Goal: Task Accomplishment & Management: Manage account settings

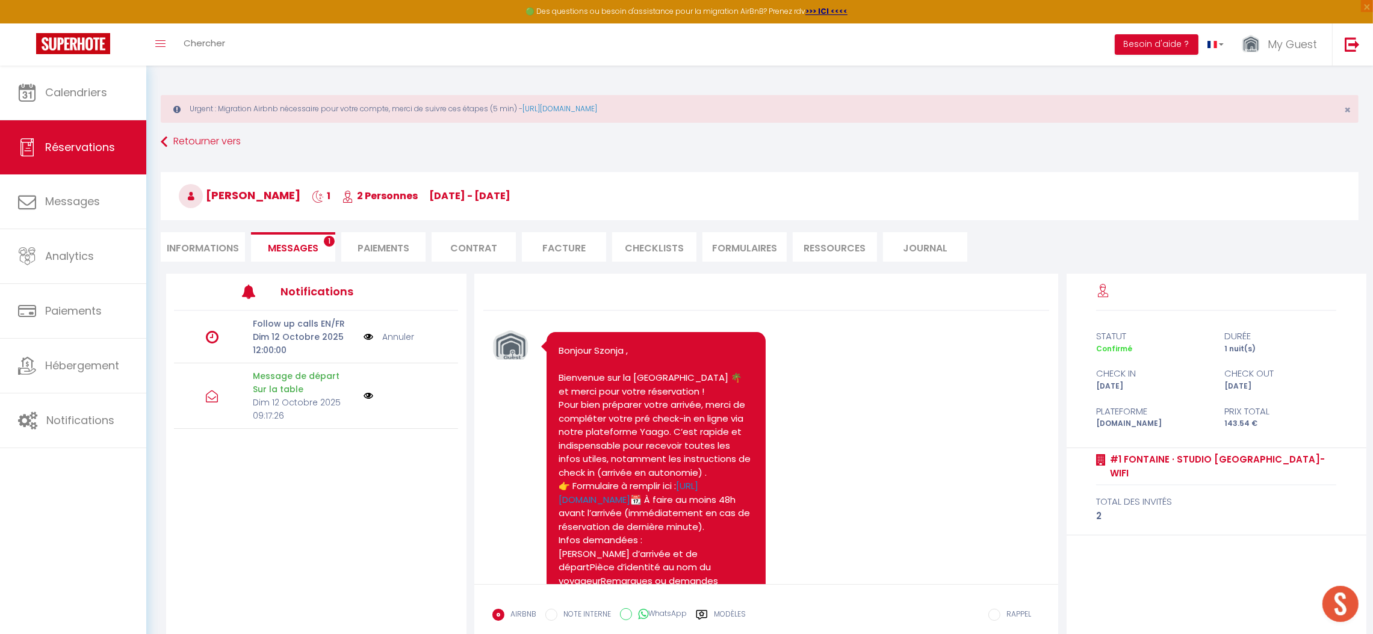
scroll to position [4002, 0]
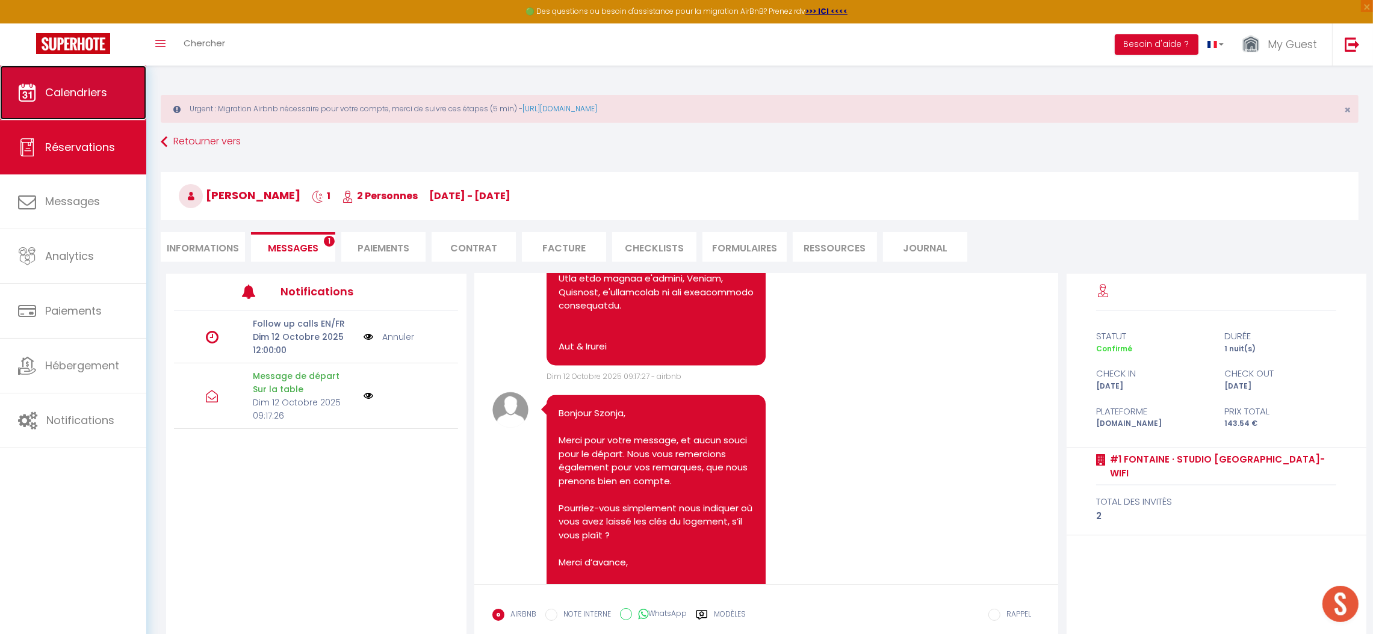
click at [81, 99] on span "Calendriers" at bounding box center [76, 92] width 62 height 15
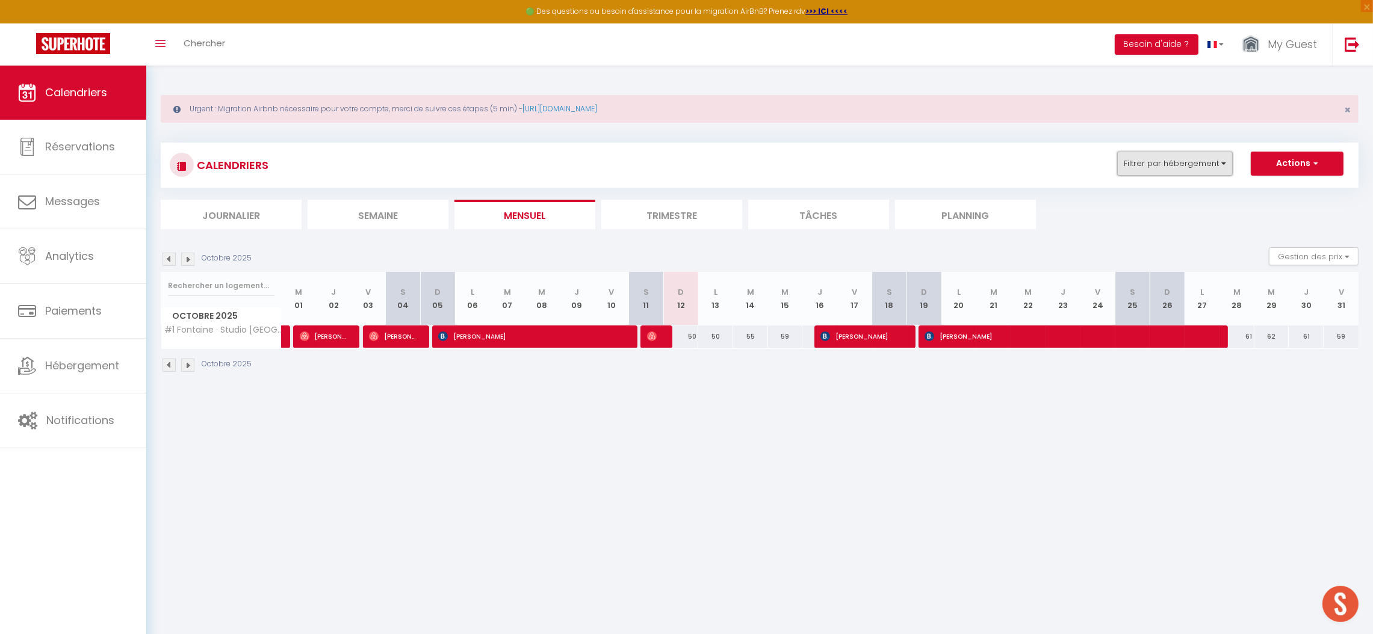
click at [1181, 171] on button "Filtrer par hébergement" at bounding box center [1175, 164] width 116 height 24
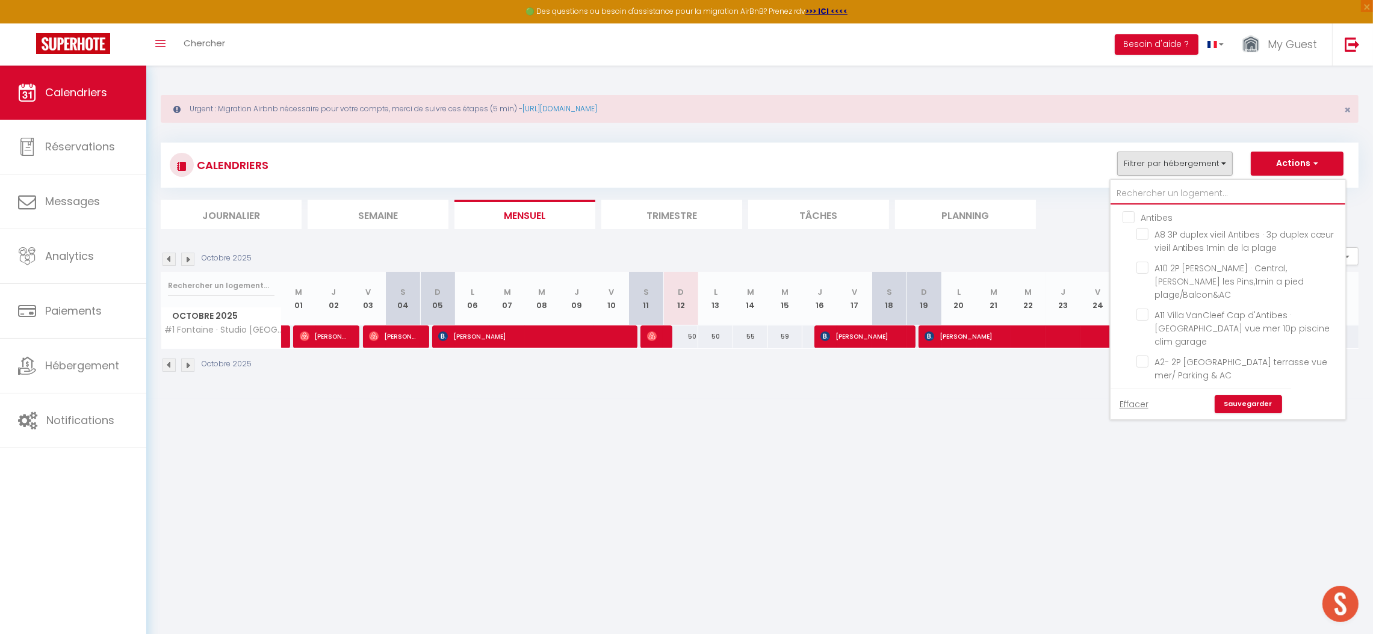
click at [1143, 190] on input "text" at bounding box center [1227, 194] width 235 height 22
type input "l"
checkbox input "false"
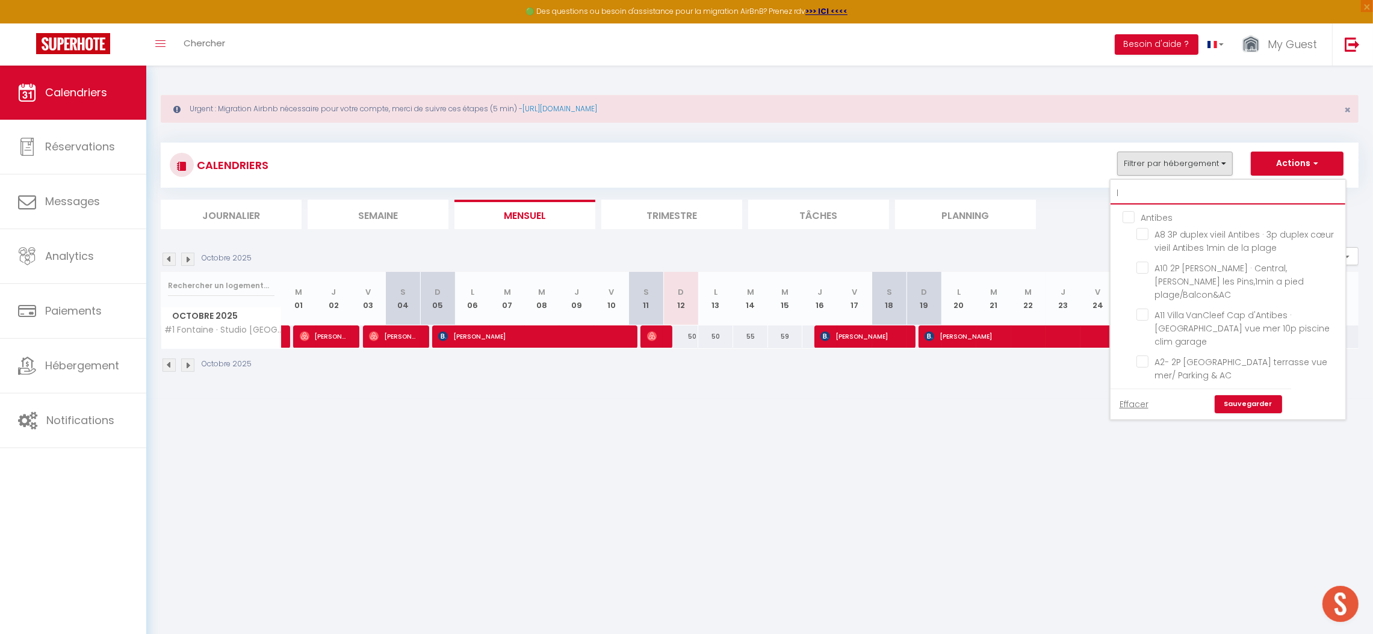
checkbox input "false"
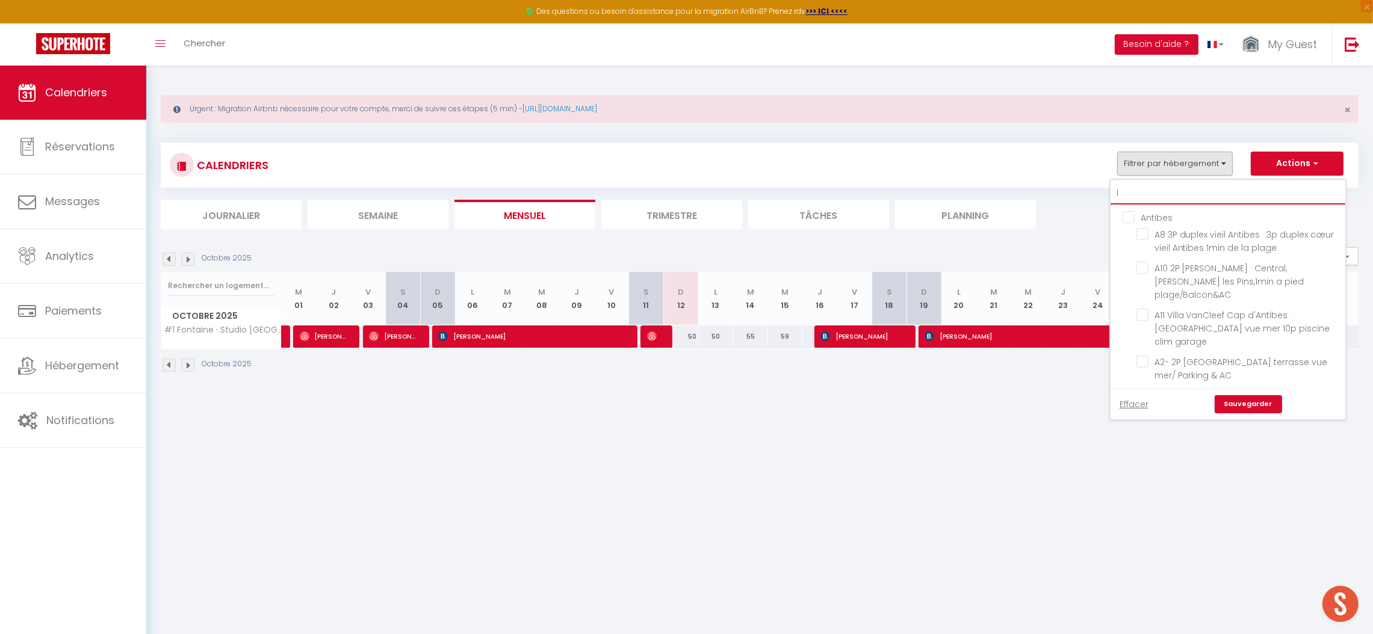
checkbox input "false"
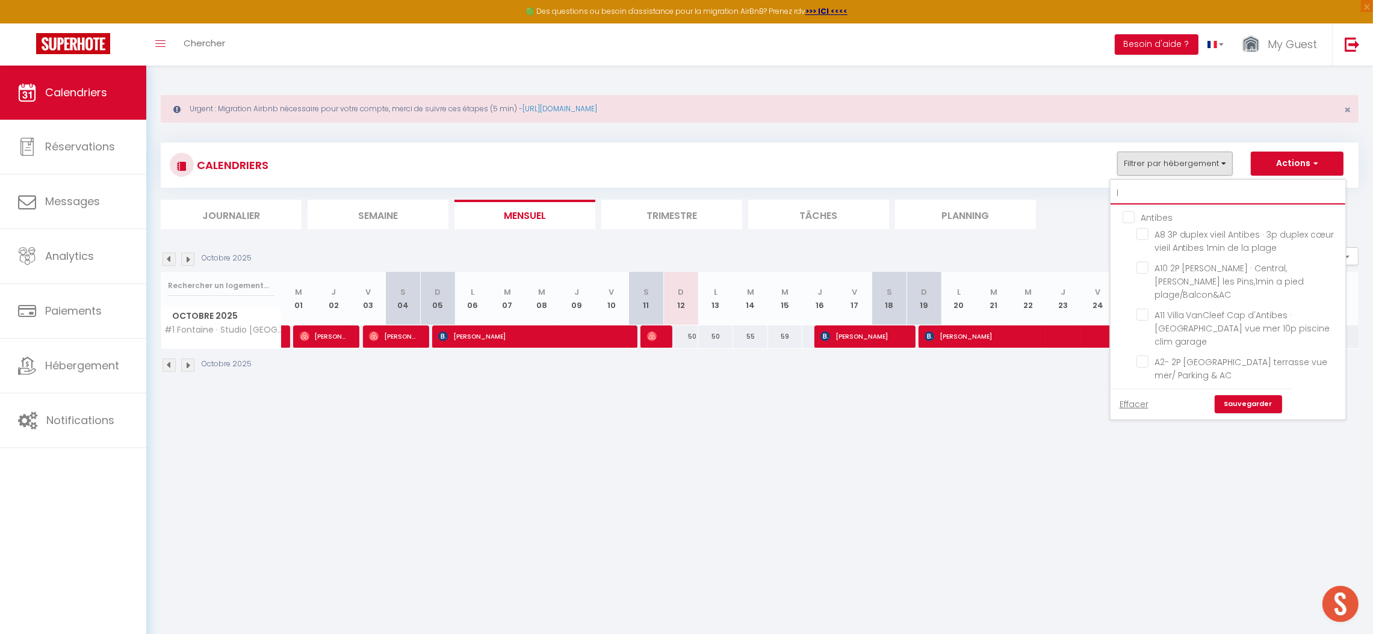
checkbox input "false"
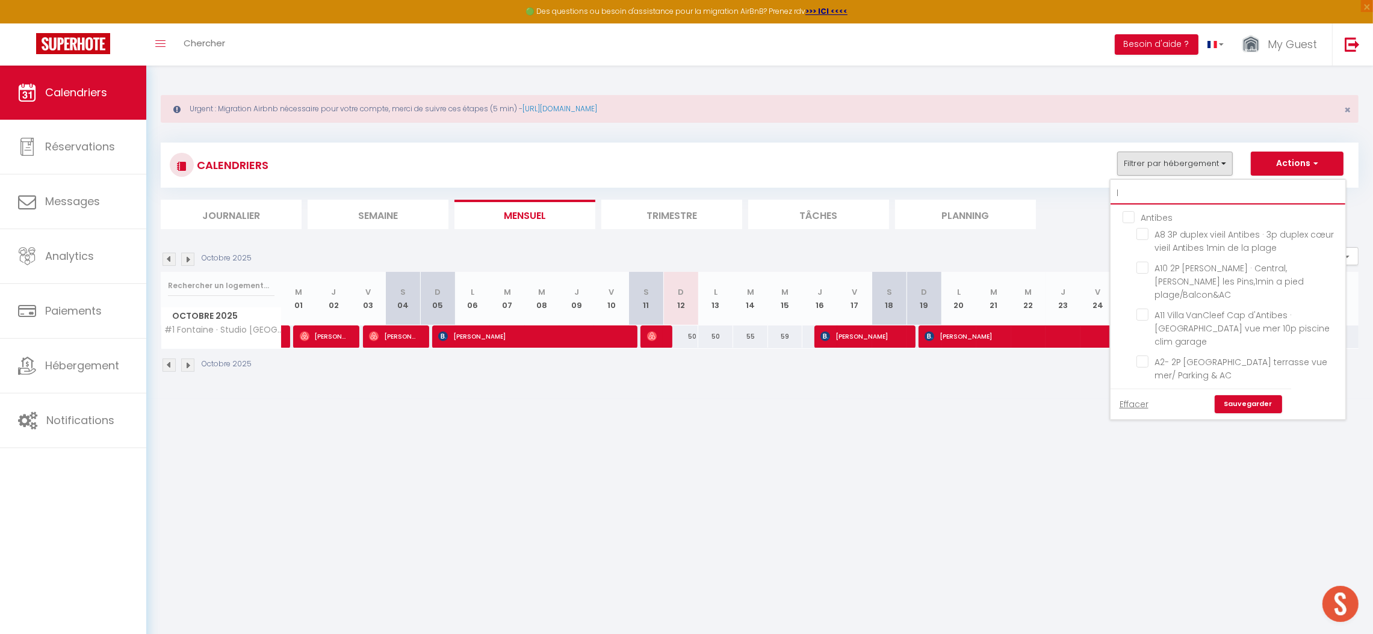
checkbox input "true"
checkbox input "false"
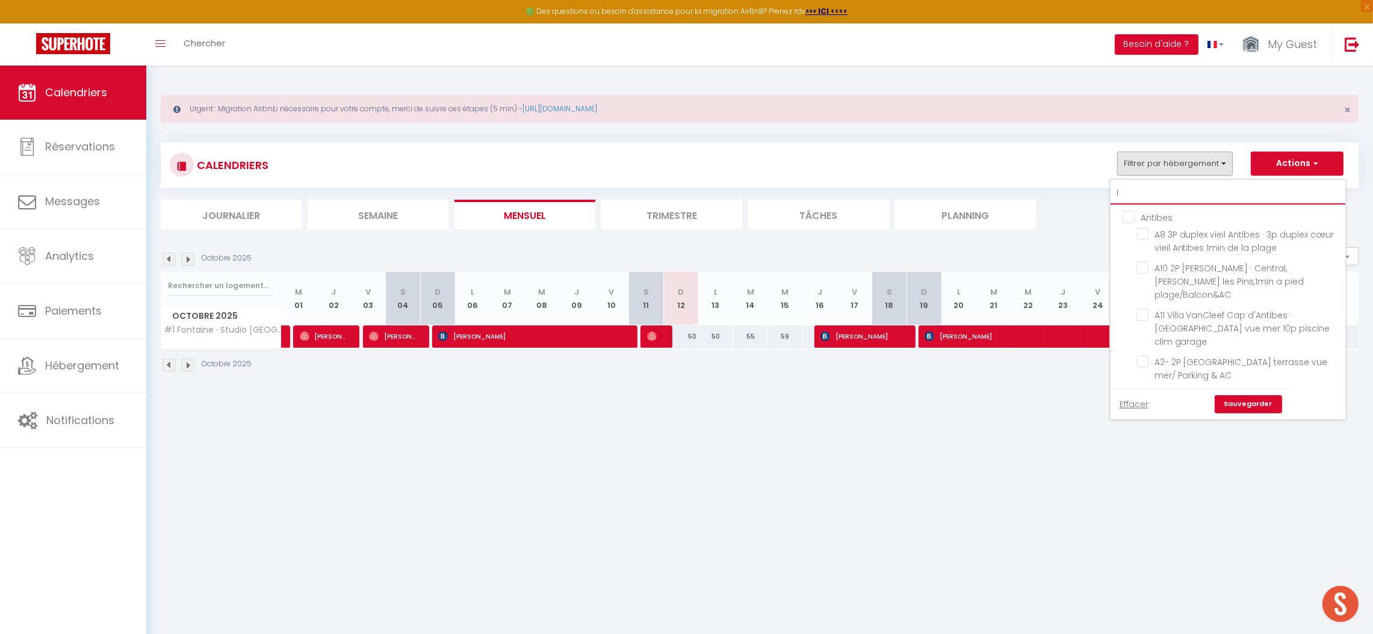
checkbox input "false"
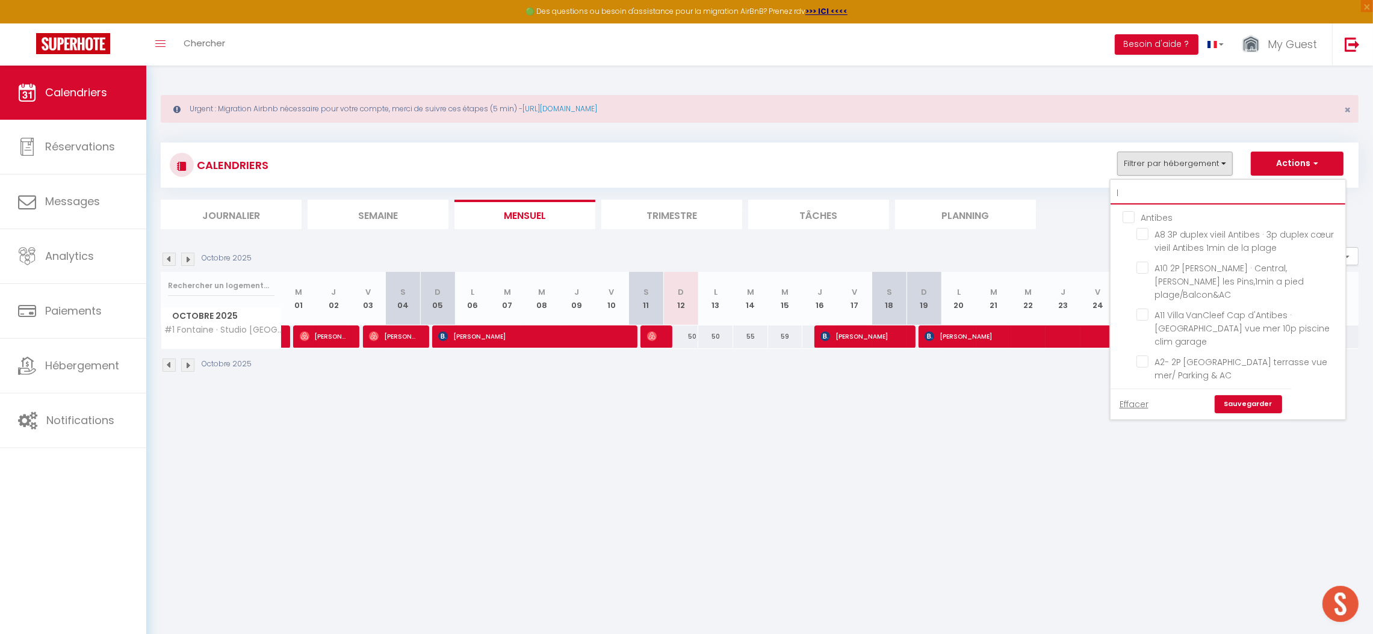
checkbox input "false"
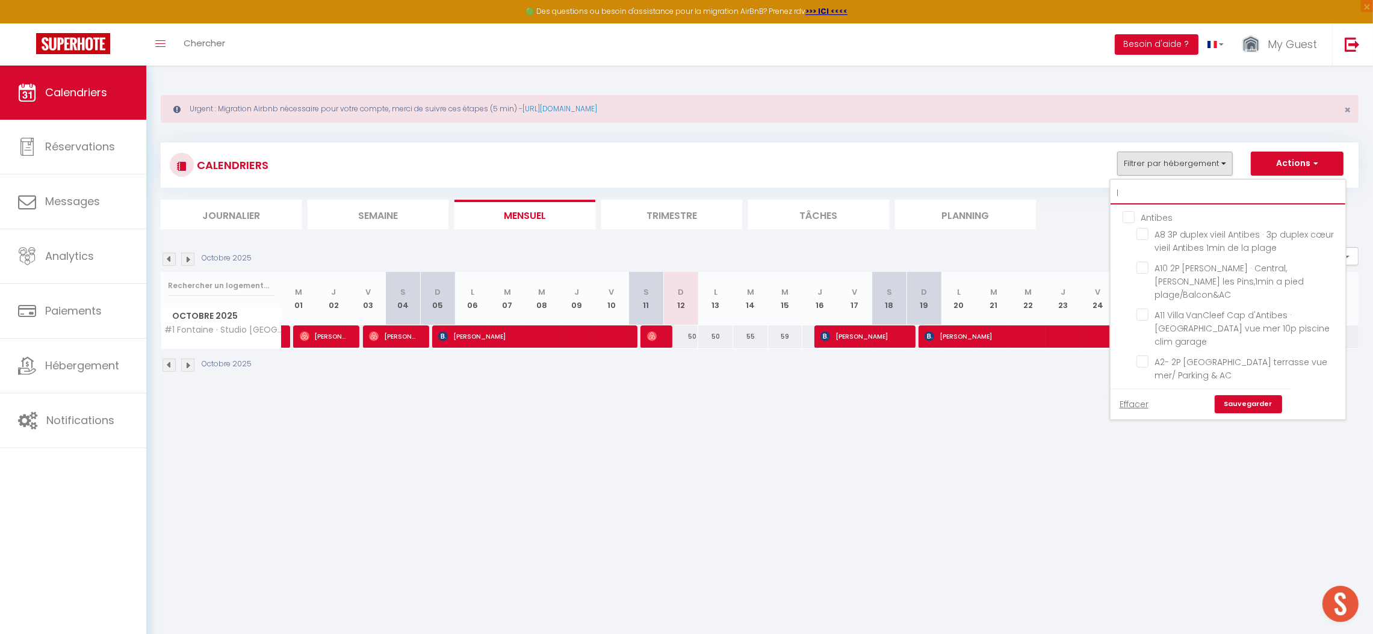
checkbox input "false"
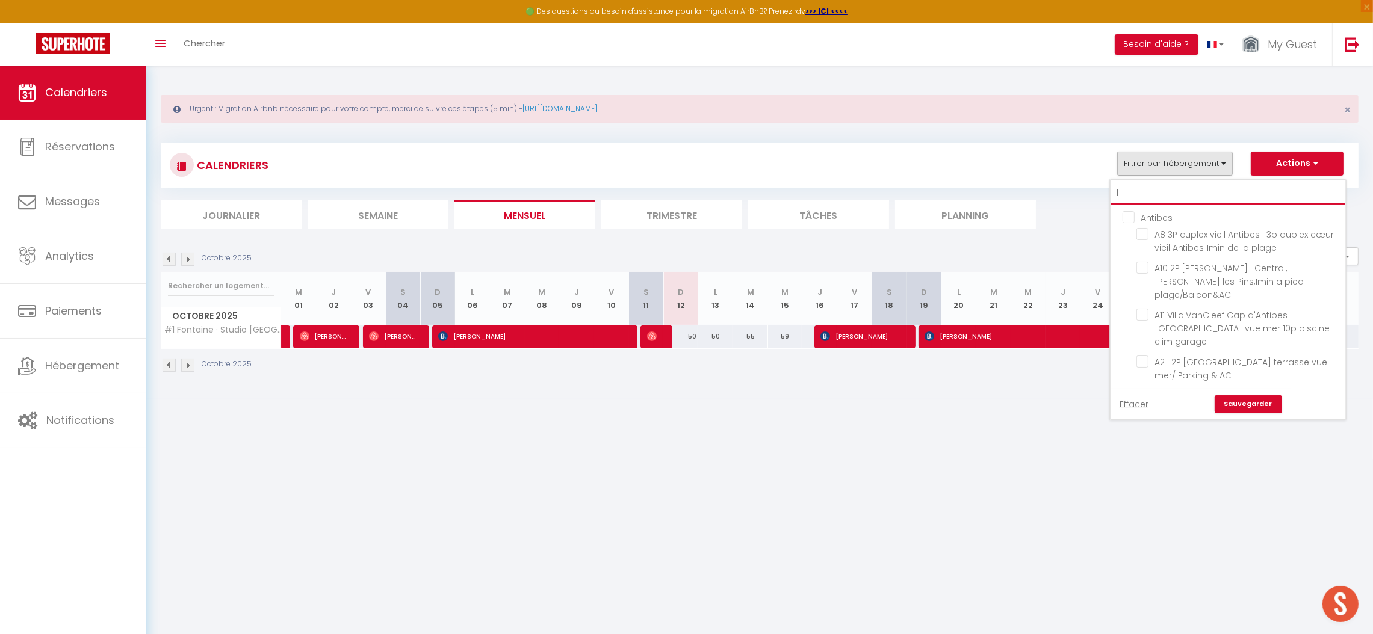
checkbox input "false"
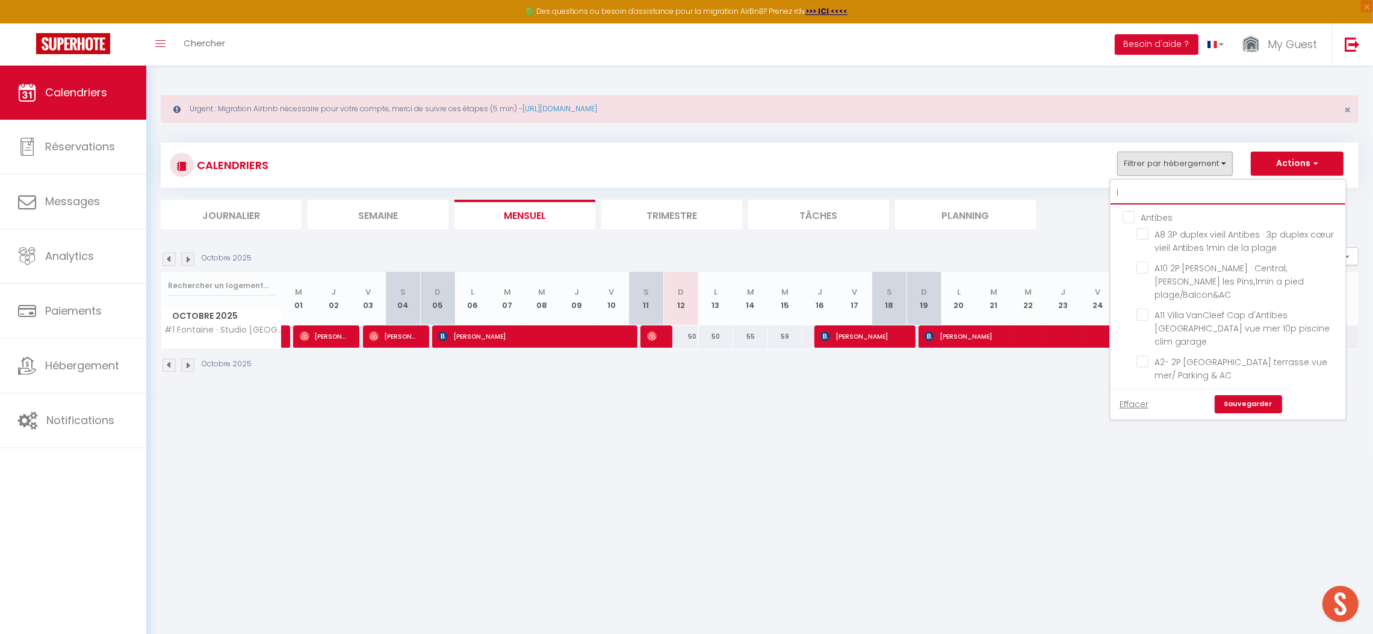
checkbox input "false"
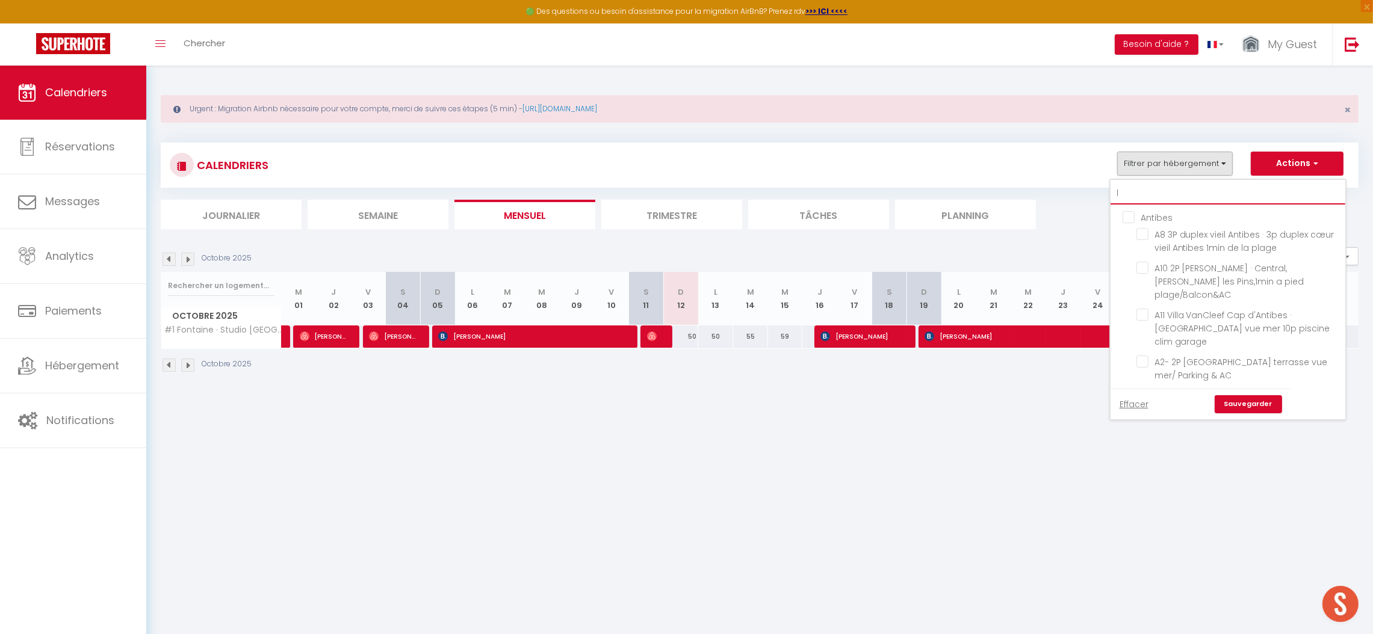
checkbox input "false"
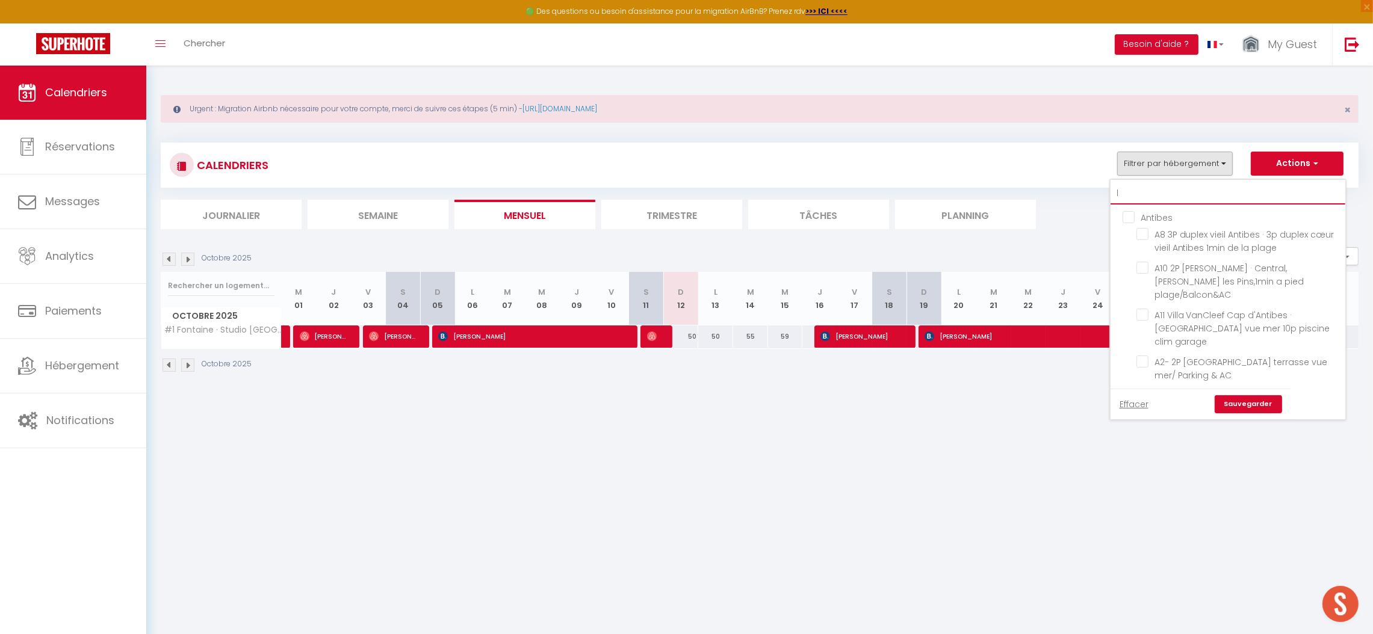
checkbox input "false"
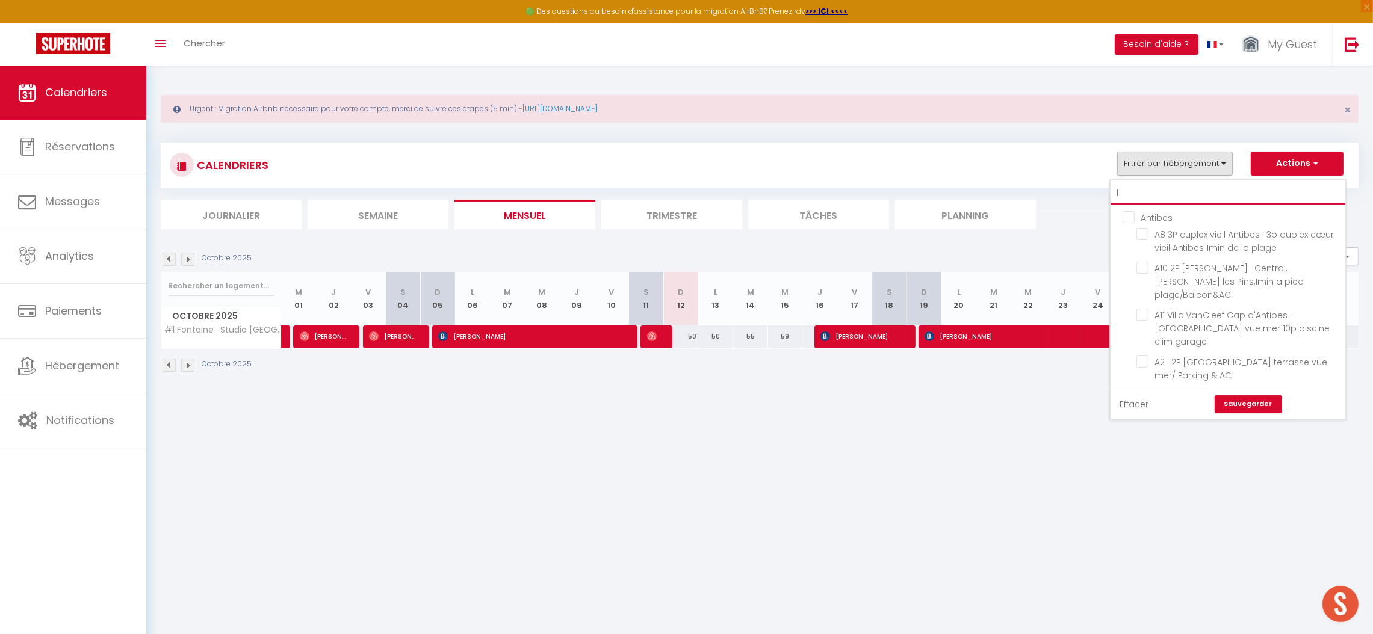
checkbox input "false"
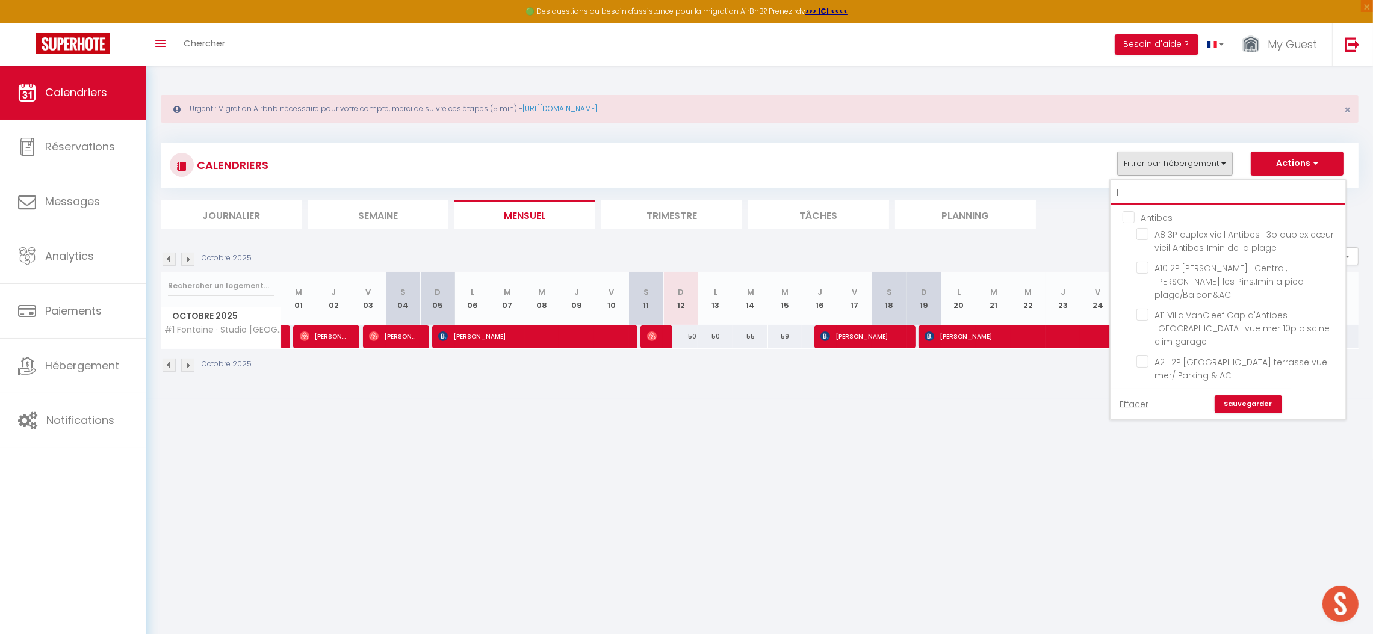
checkbox input "false"
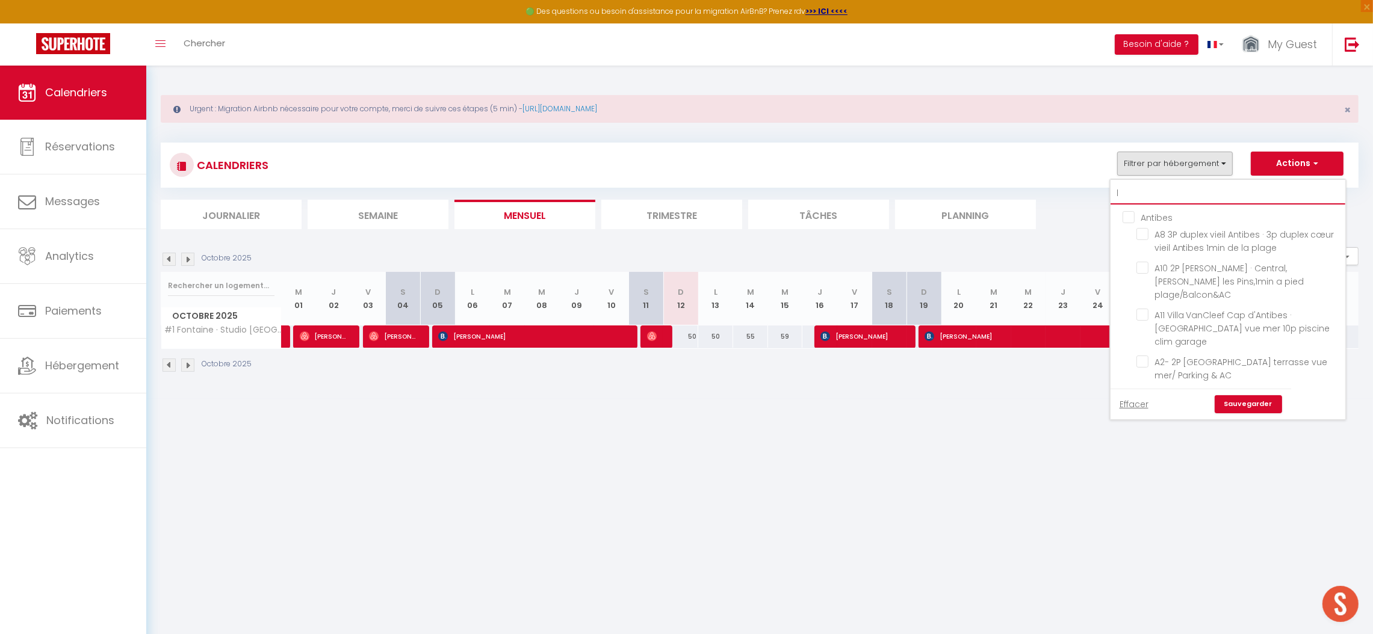
checkbox input "false"
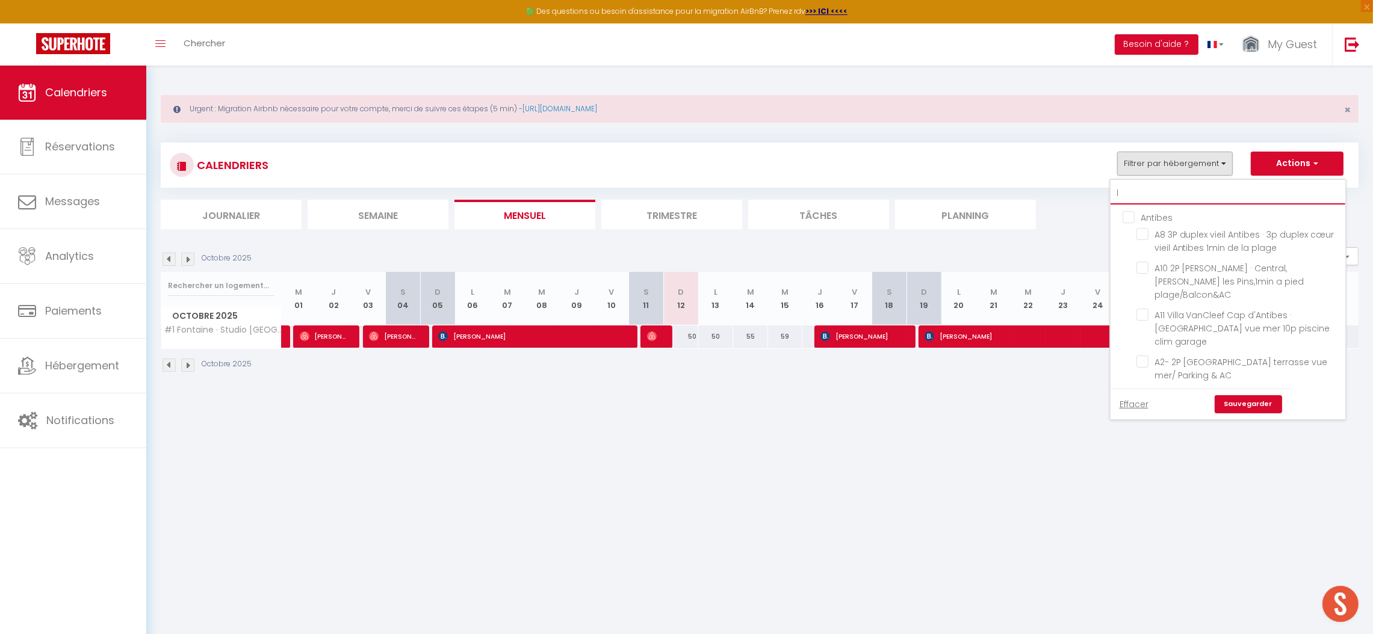
checkbox input "false"
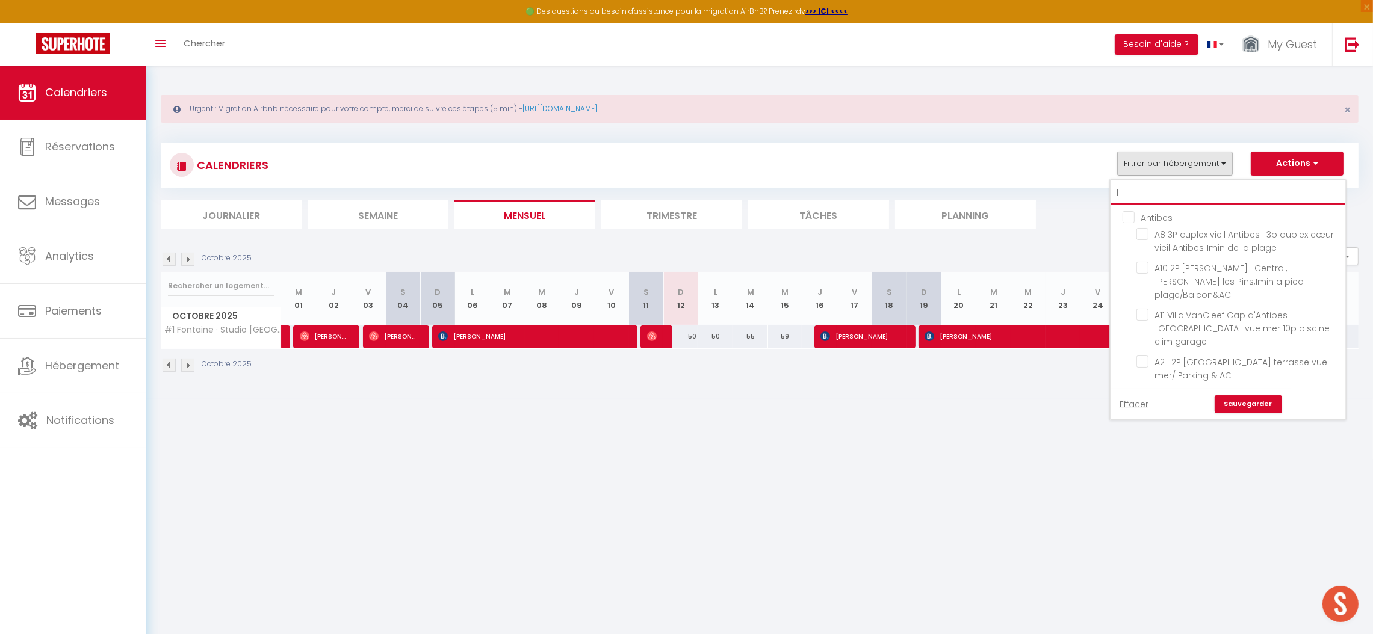
checkbox input "false"
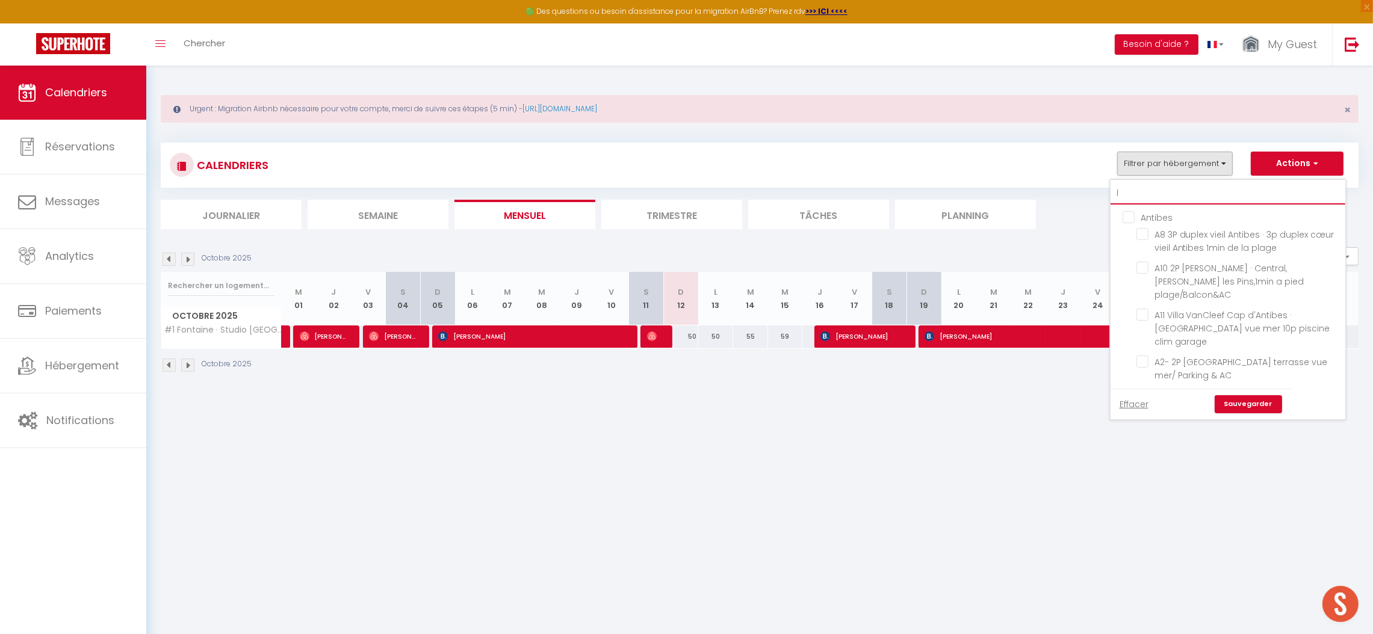
checkbox input "false"
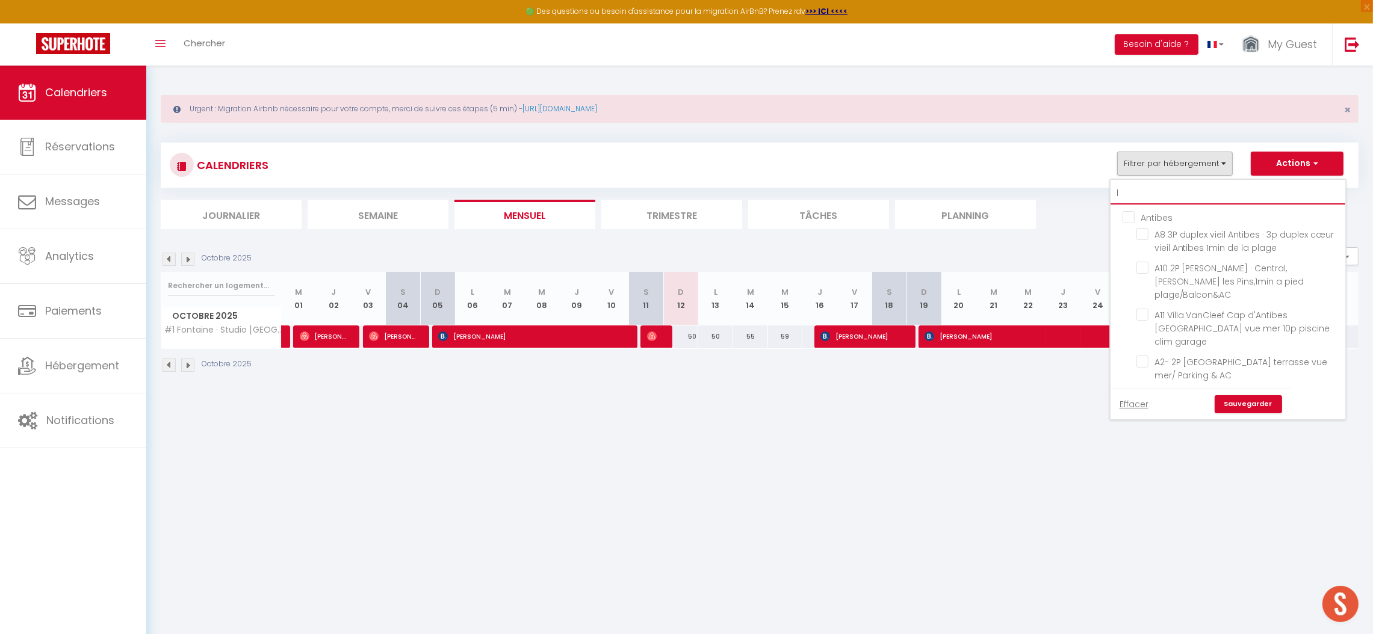
checkbox input "false"
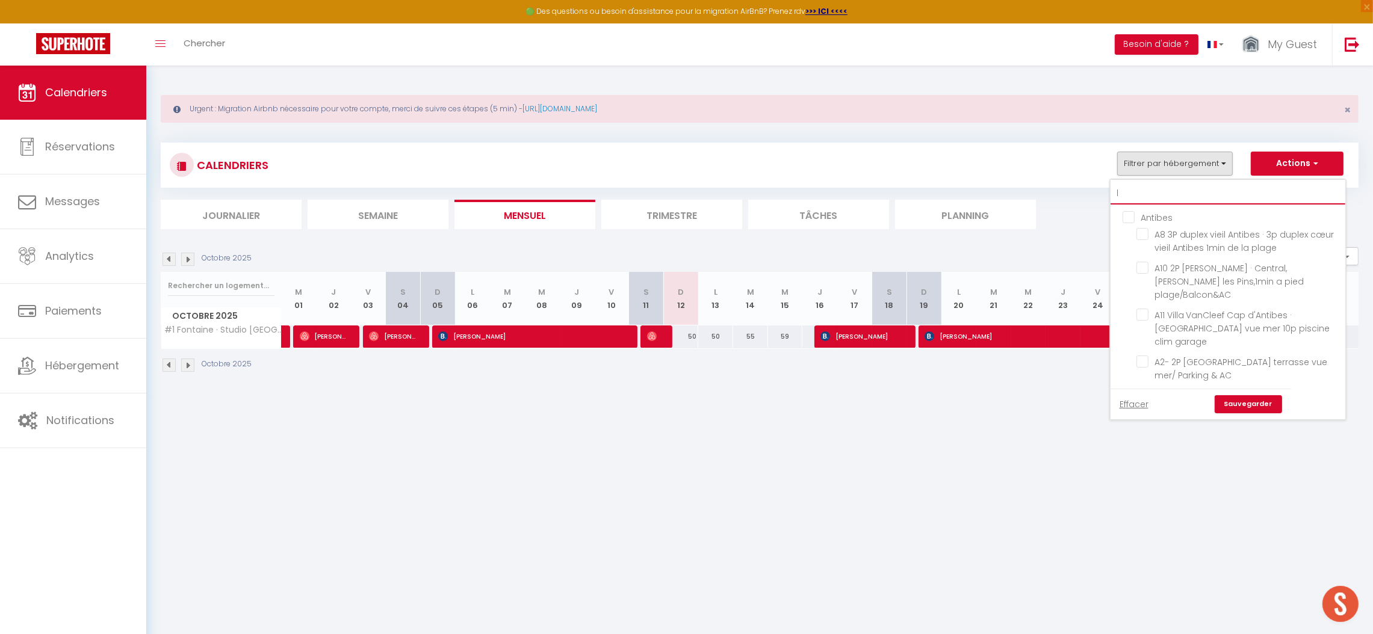
checkbox input "false"
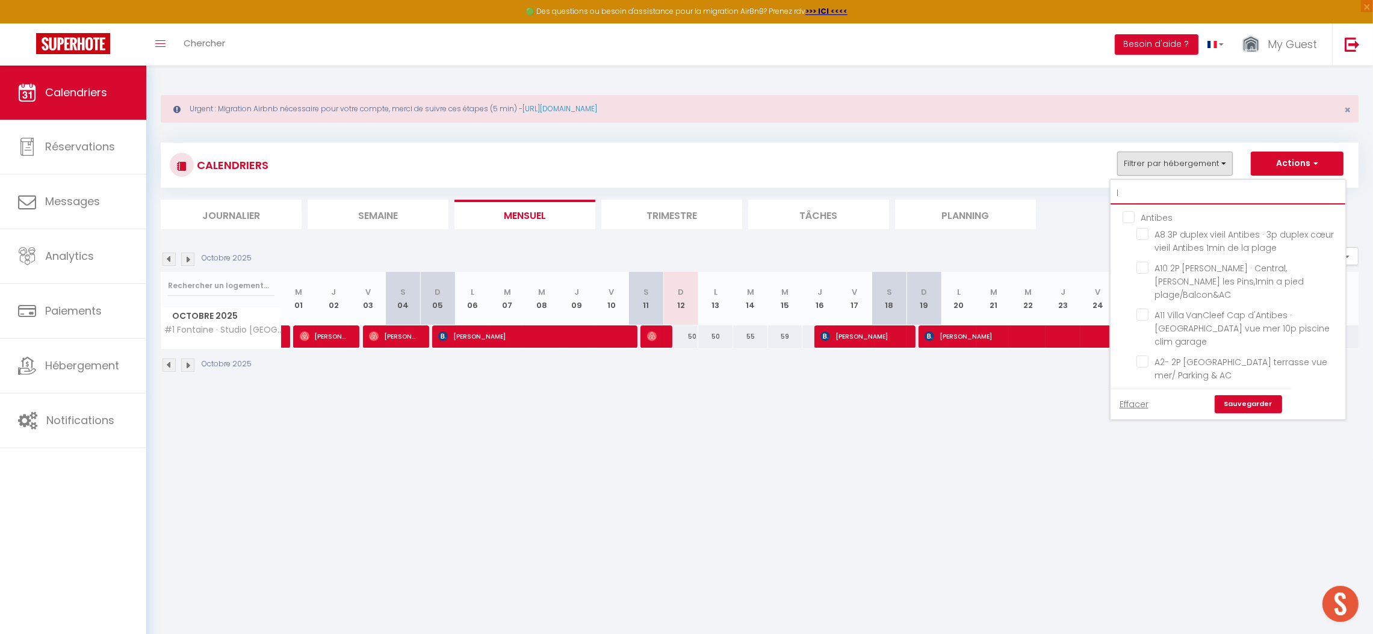
checkbox input "false"
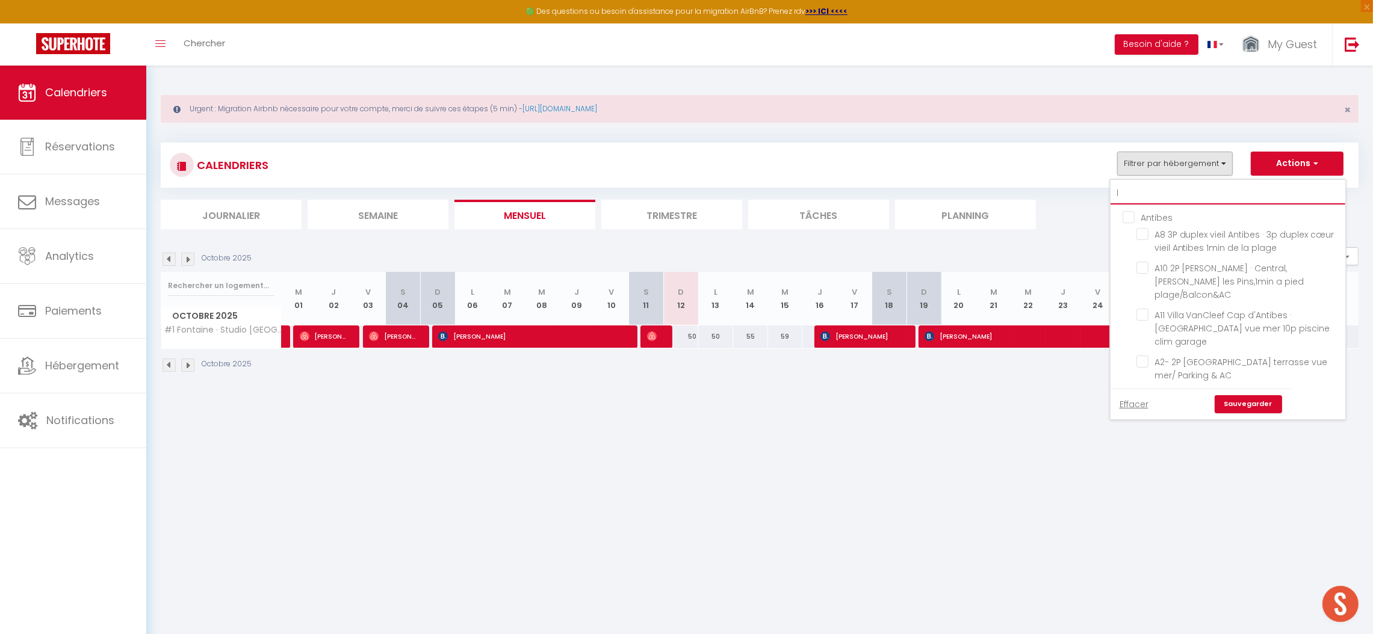
checkbox input "false"
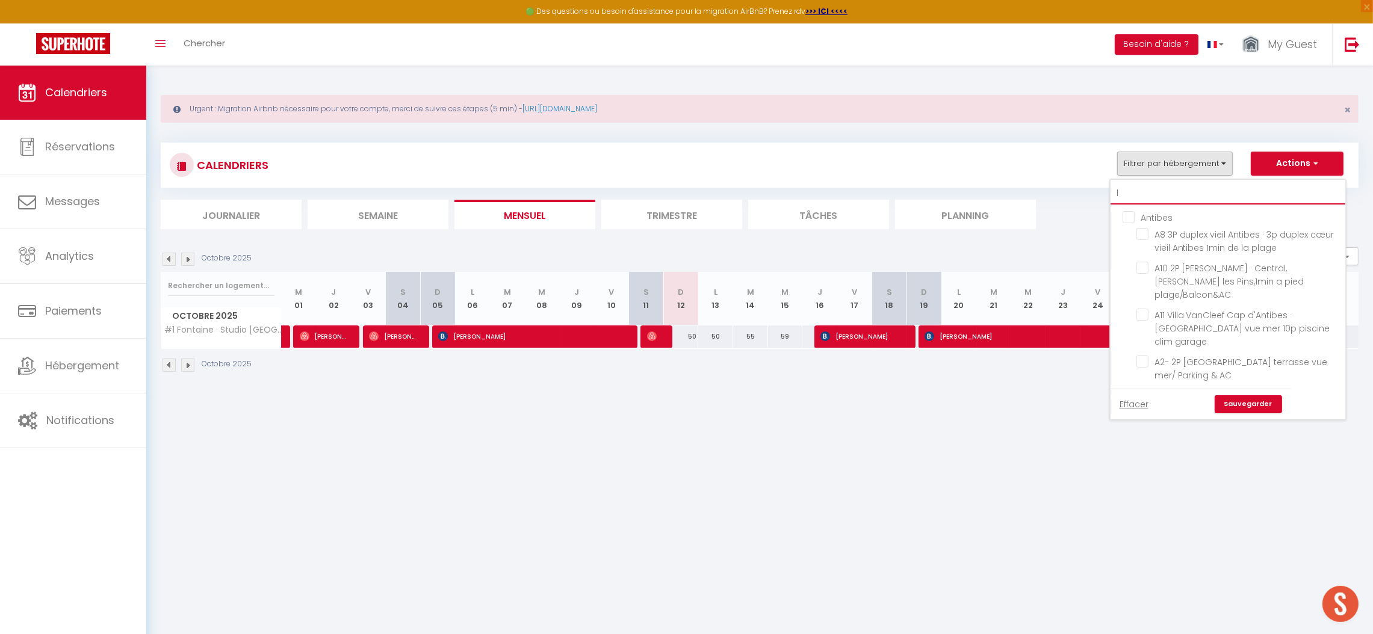
checkbox input "false"
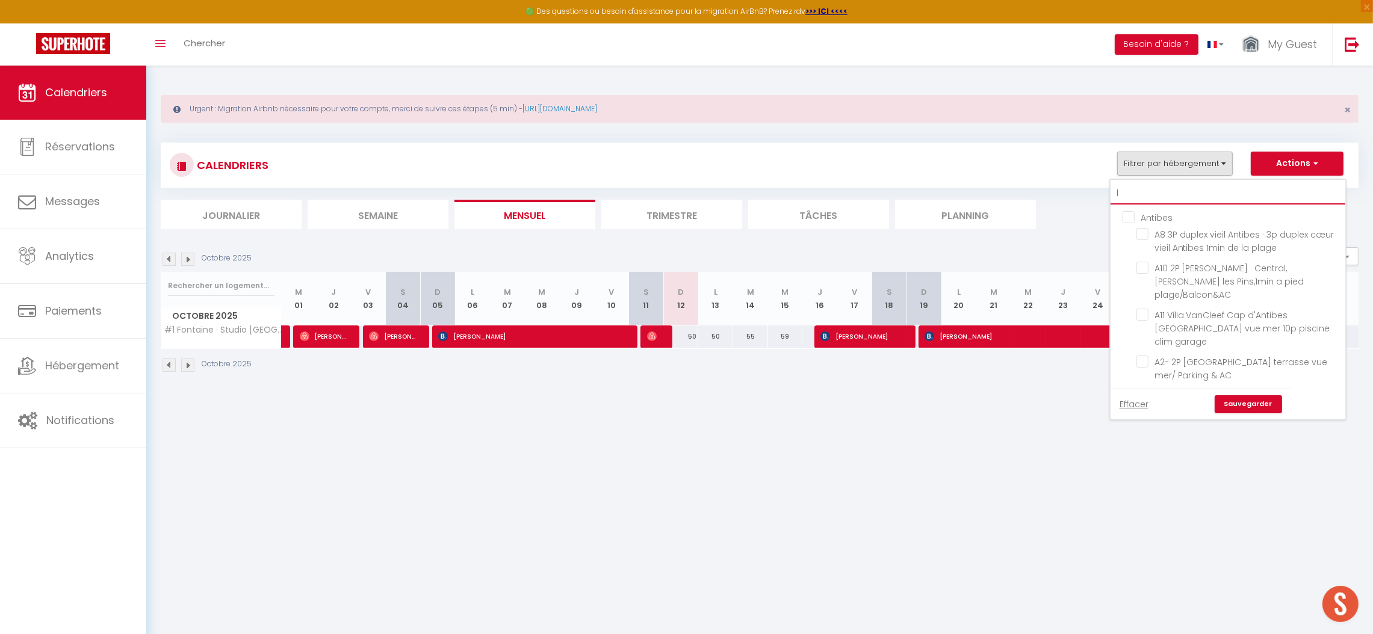
checkbox input "false"
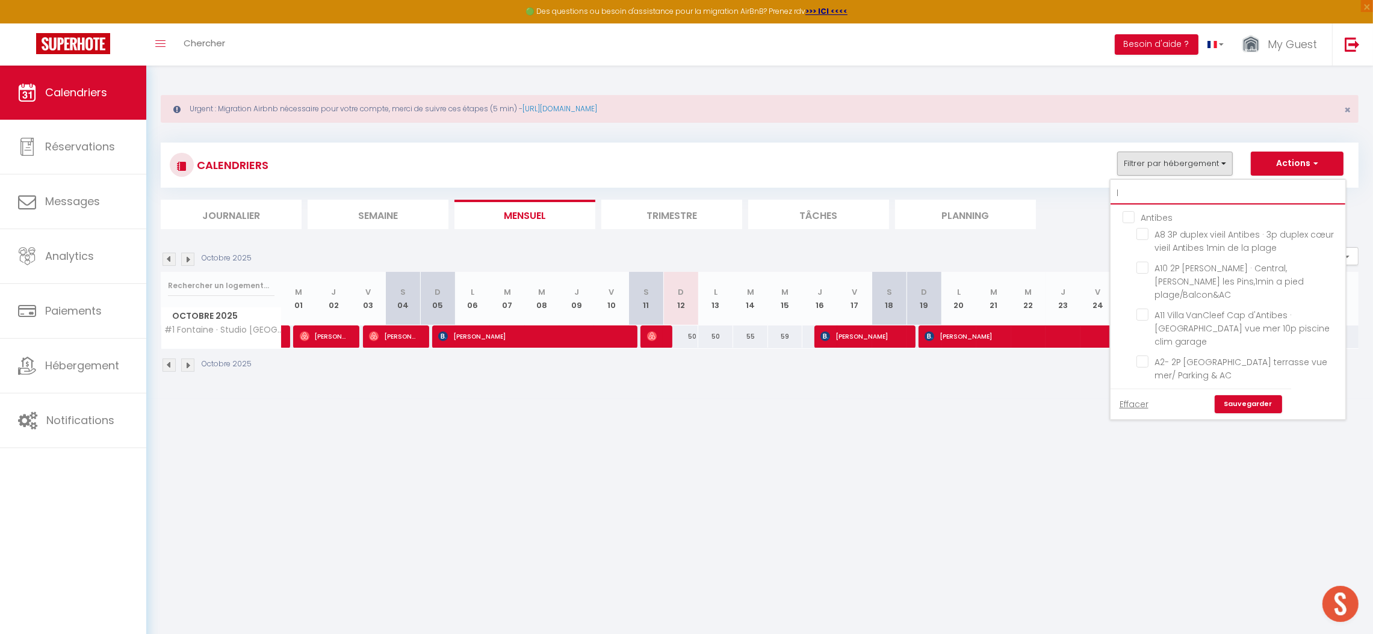
checkbox input "false"
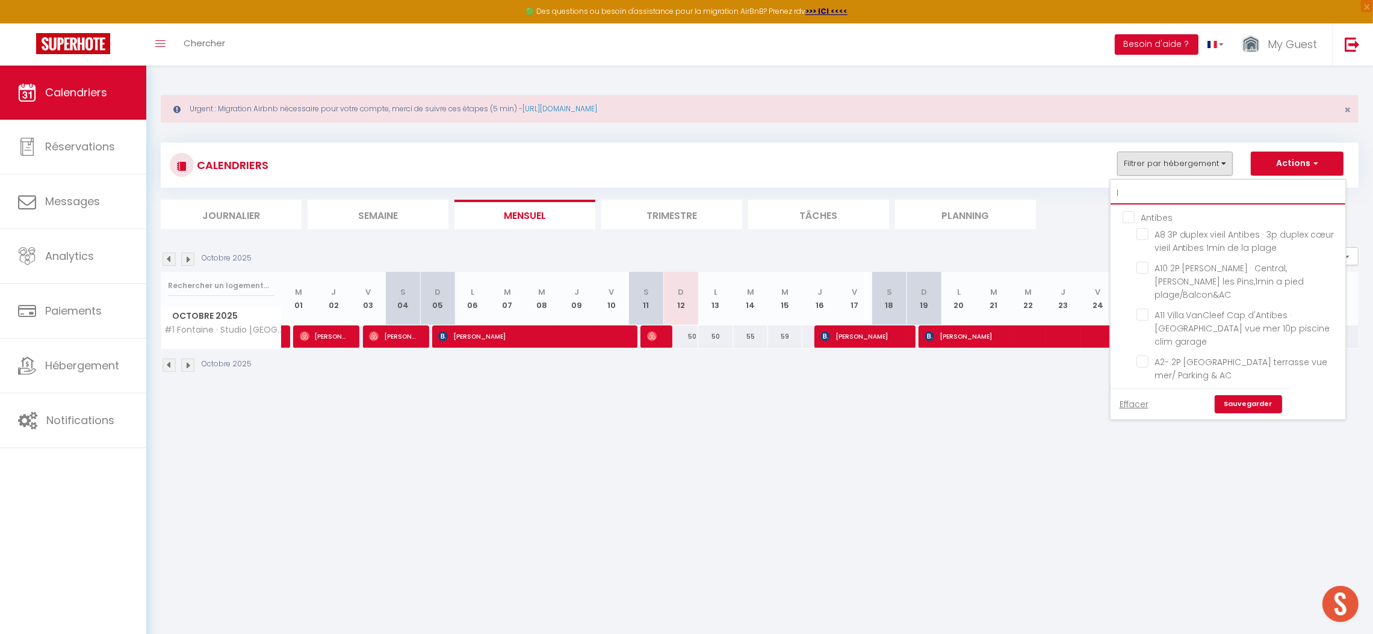
checkbox input "false"
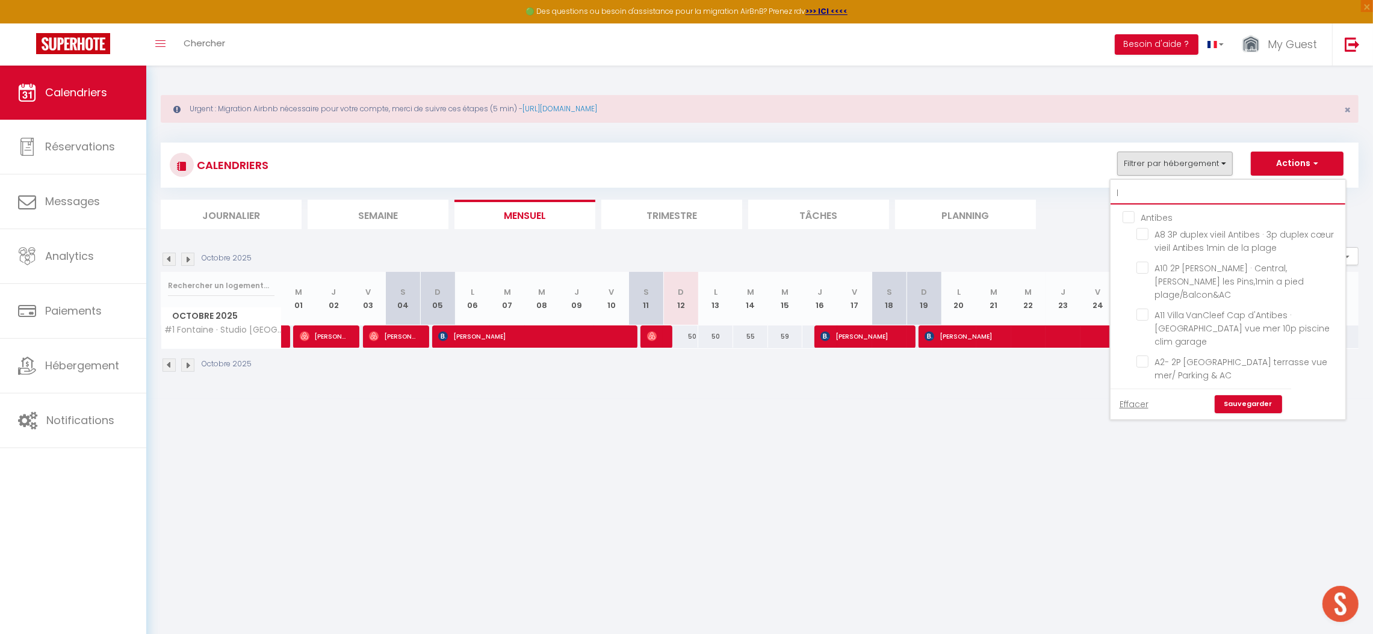
checkbox input "false"
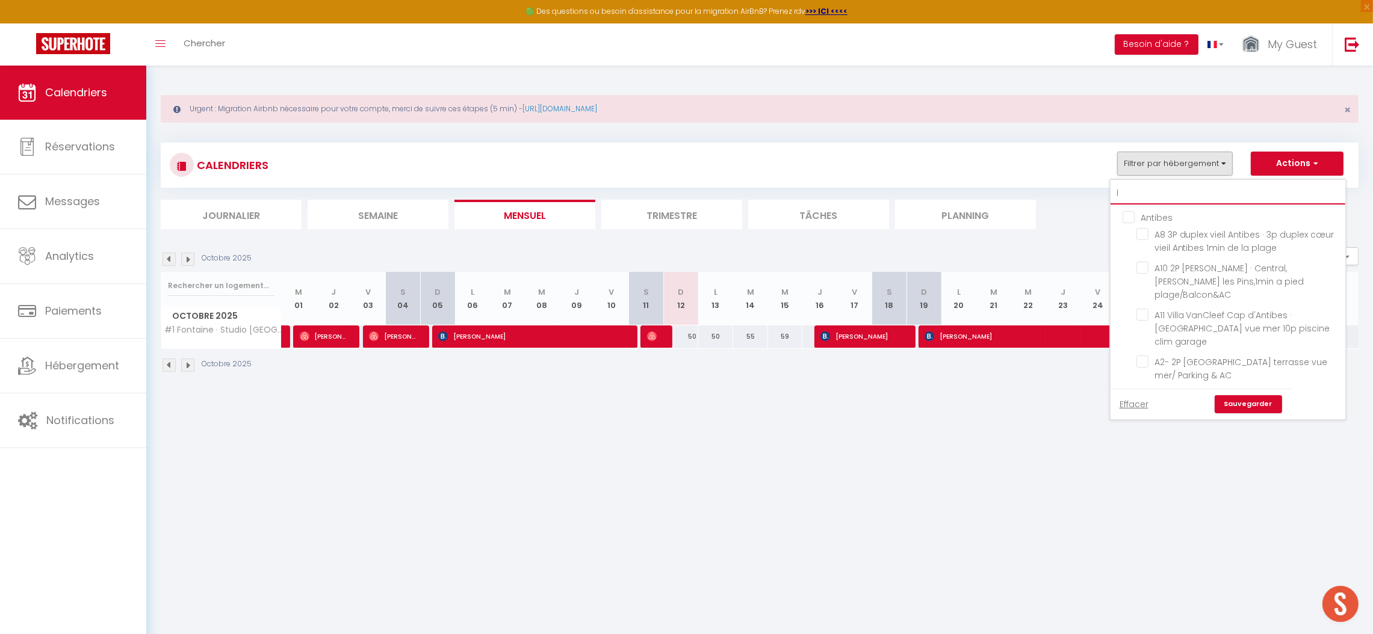
checkbox input "false"
type input "l5"
checkbox input "false"
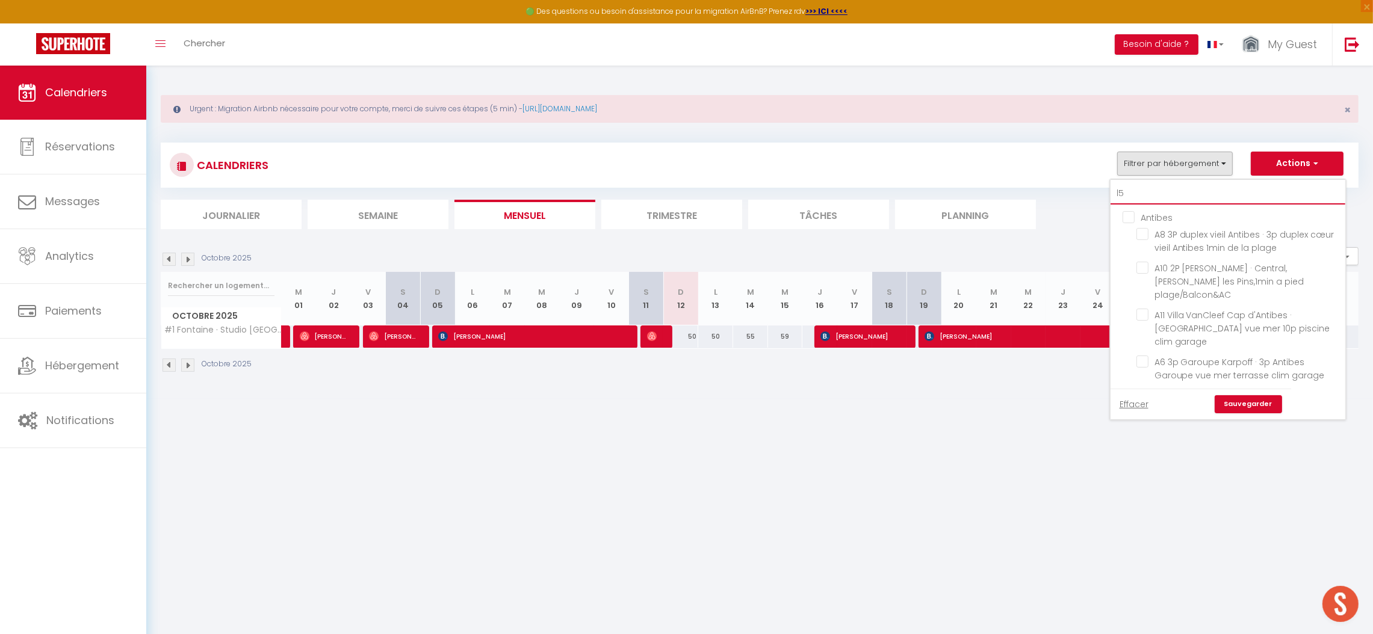
checkbox input "false"
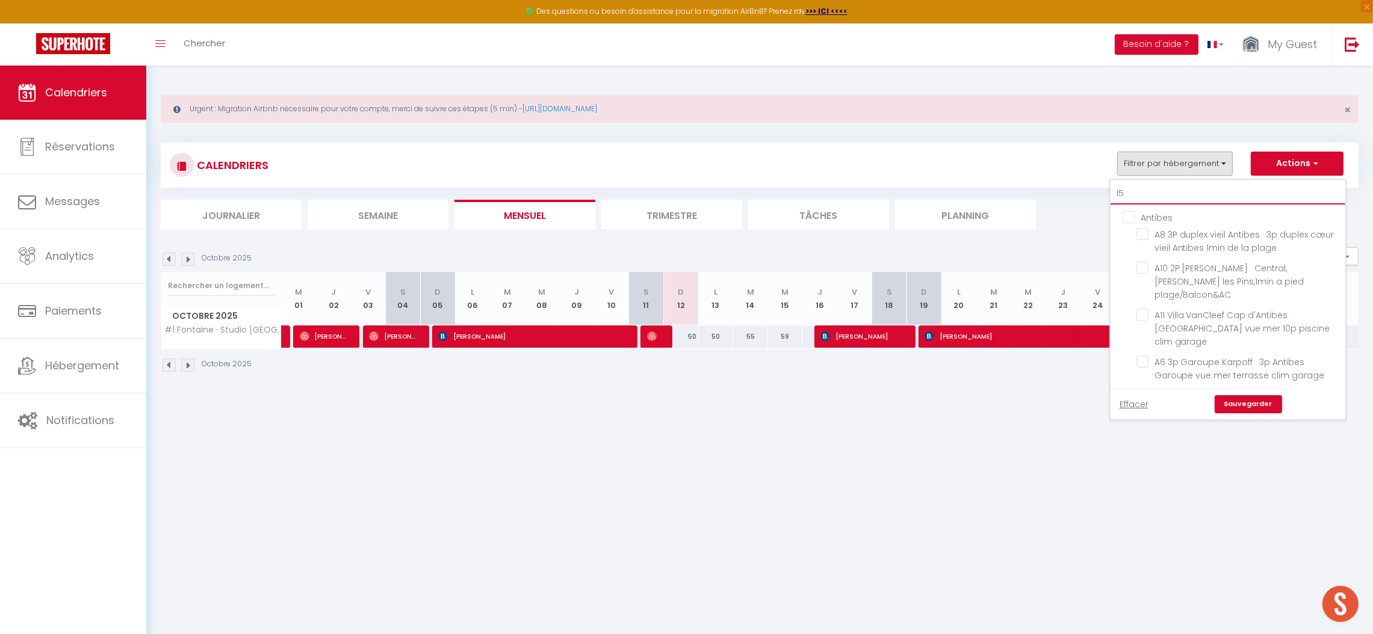
checkbox input "false"
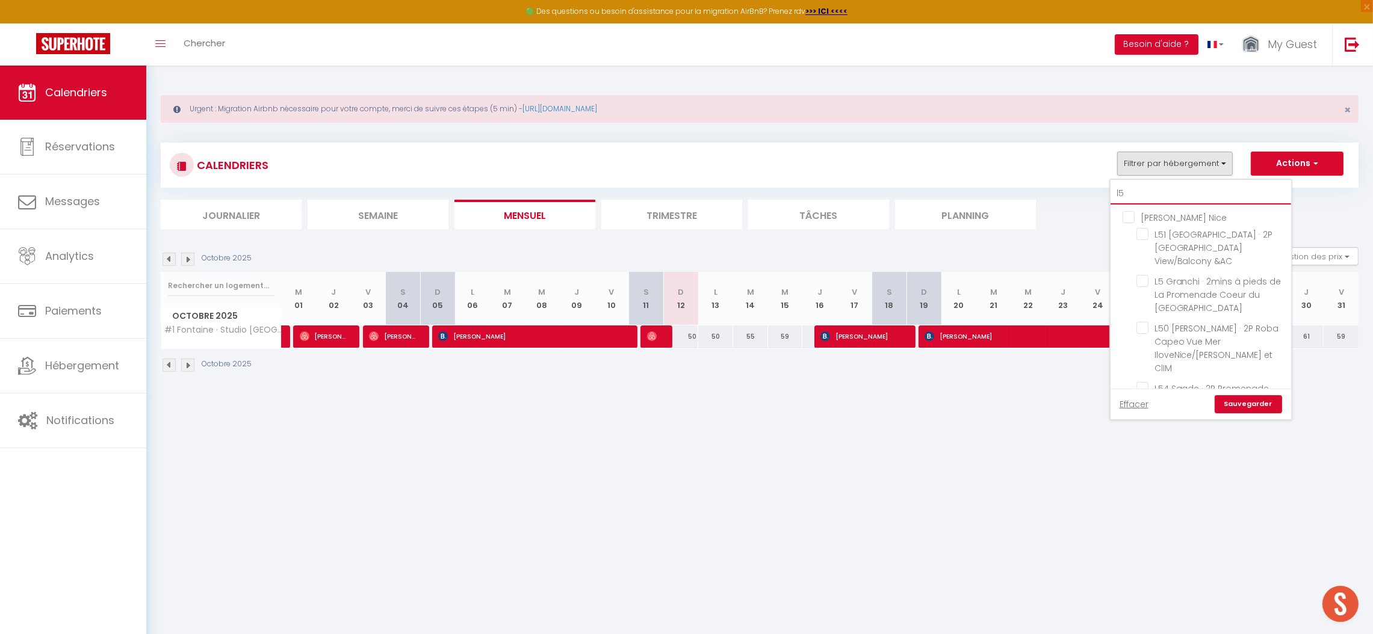
type input "l50"
checkbox input "false"
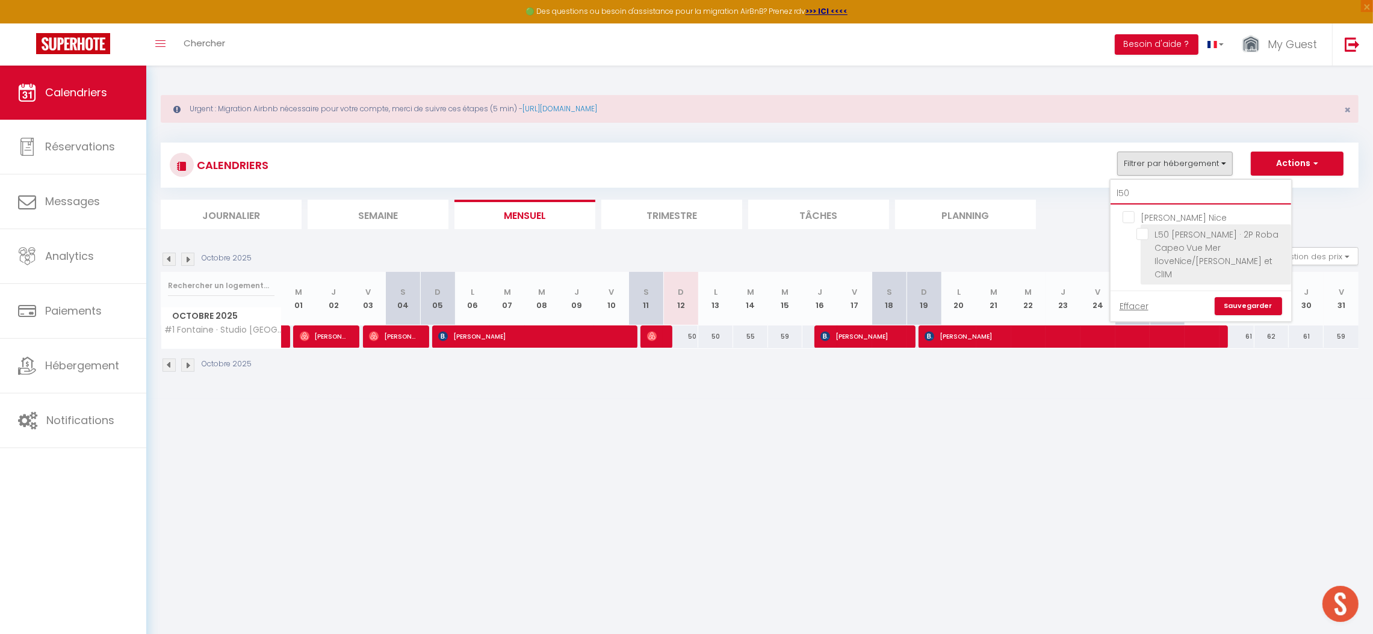
type input "l50"
click at [1175, 241] on span "L50 [PERSON_NAME] · 2P Roba Capeo Vue Mer IloveNice/[PERSON_NAME] et ClIM" at bounding box center [1216, 255] width 125 height 52
click at [1175, 240] on input "L50 [PERSON_NAME] · 2P Roba Capeo Vue Mer IloveNice/[PERSON_NAME] et ClIM" at bounding box center [1211, 234] width 150 height 12
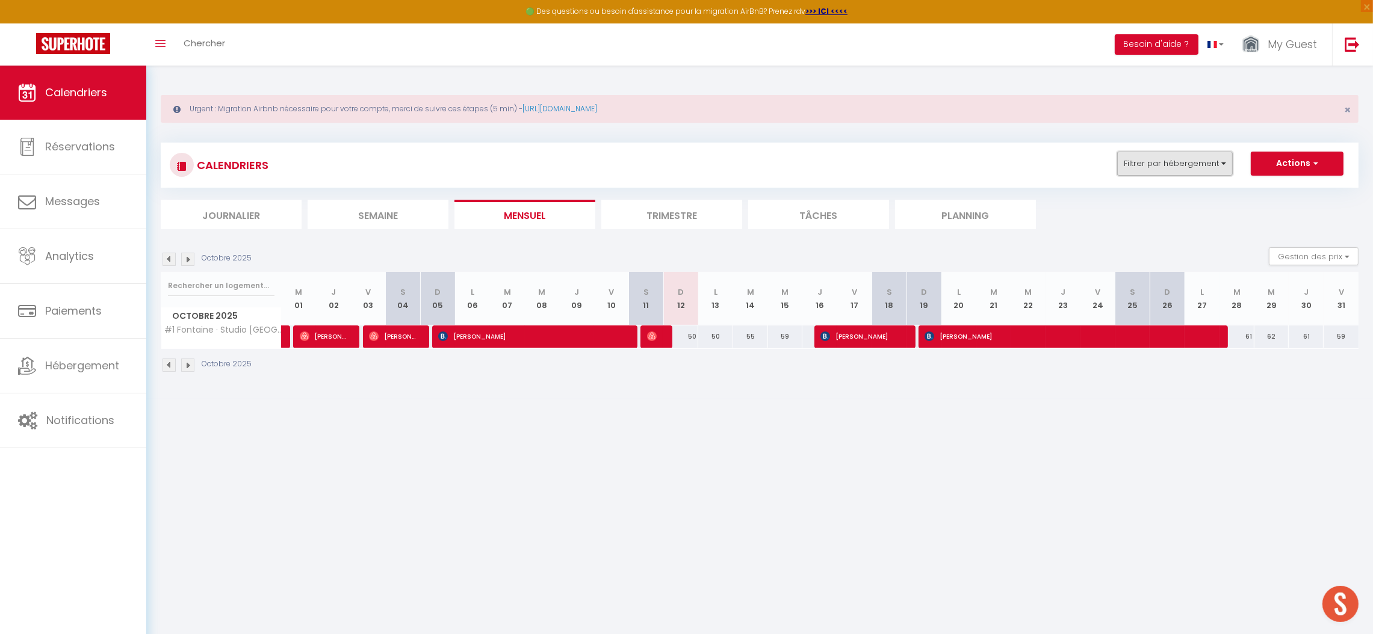
click at [1208, 162] on button "Filtrer par hébergement" at bounding box center [1175, 164] width 116 height 24
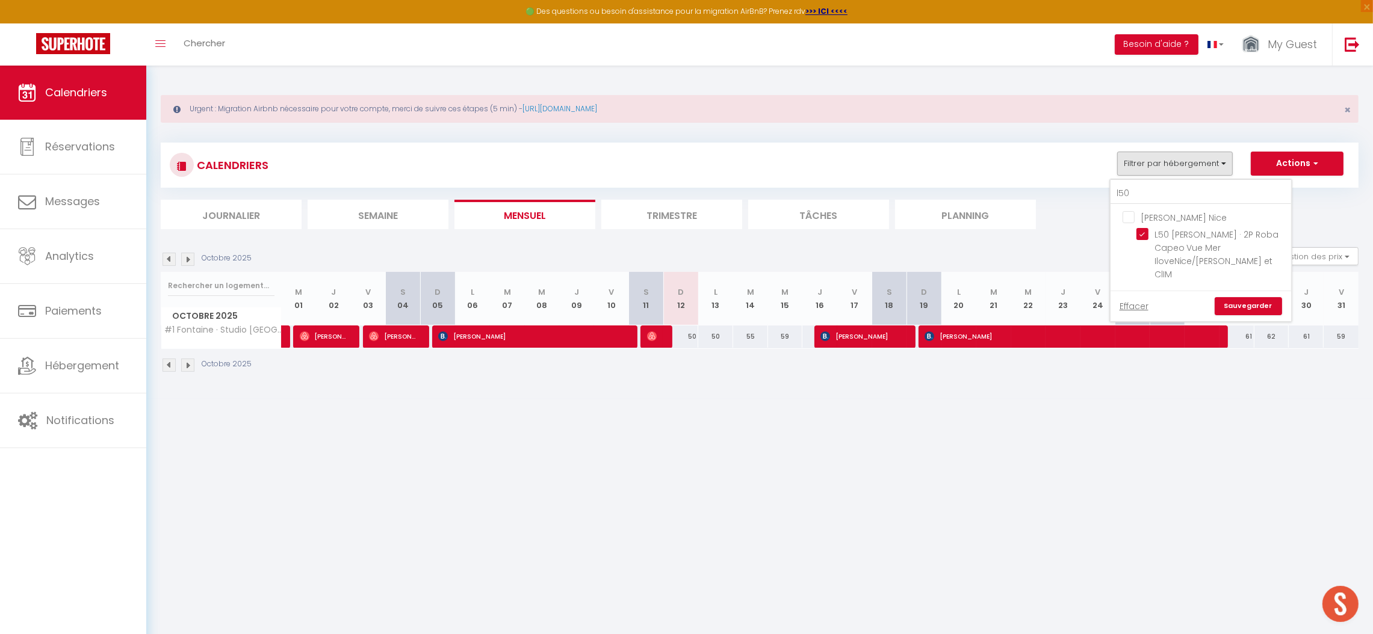
click at [1263, 291] on div "Effacer Sauvegarder" at bounding box center [1200, 306] width 181 height 31
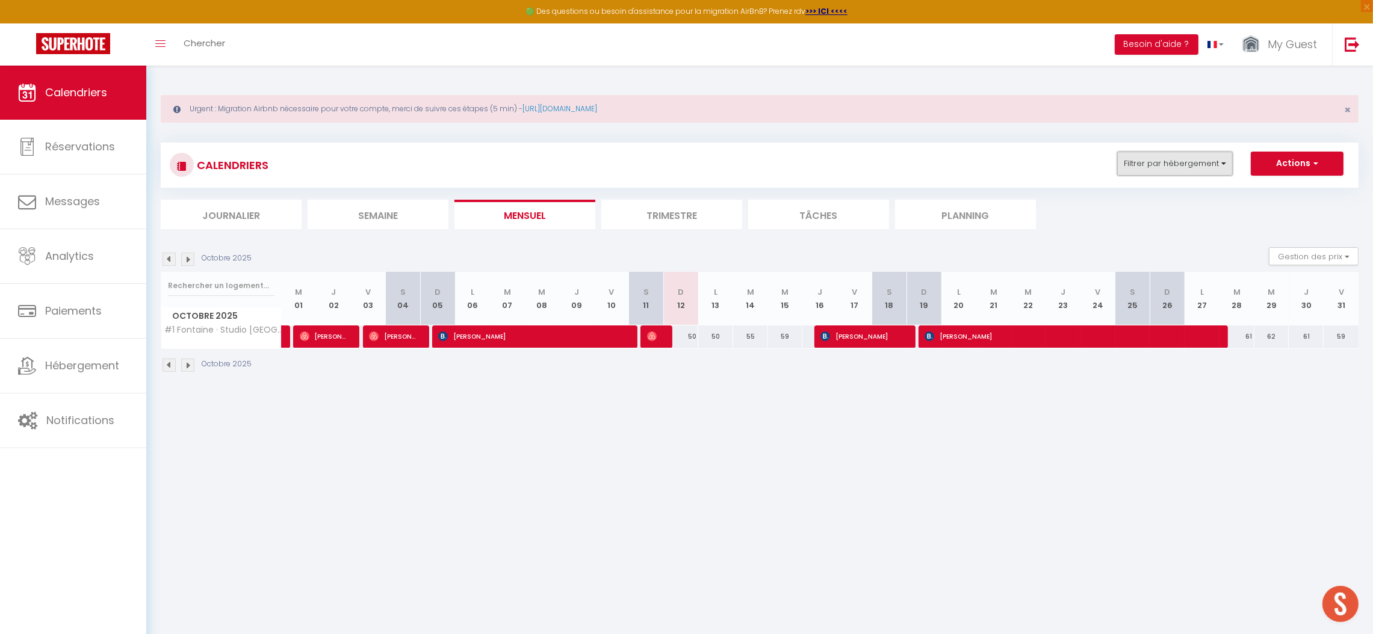
click at [1199, 168] on button "Filtrer par hébergement" at bounding box center [1175, 164] width 116 height 24
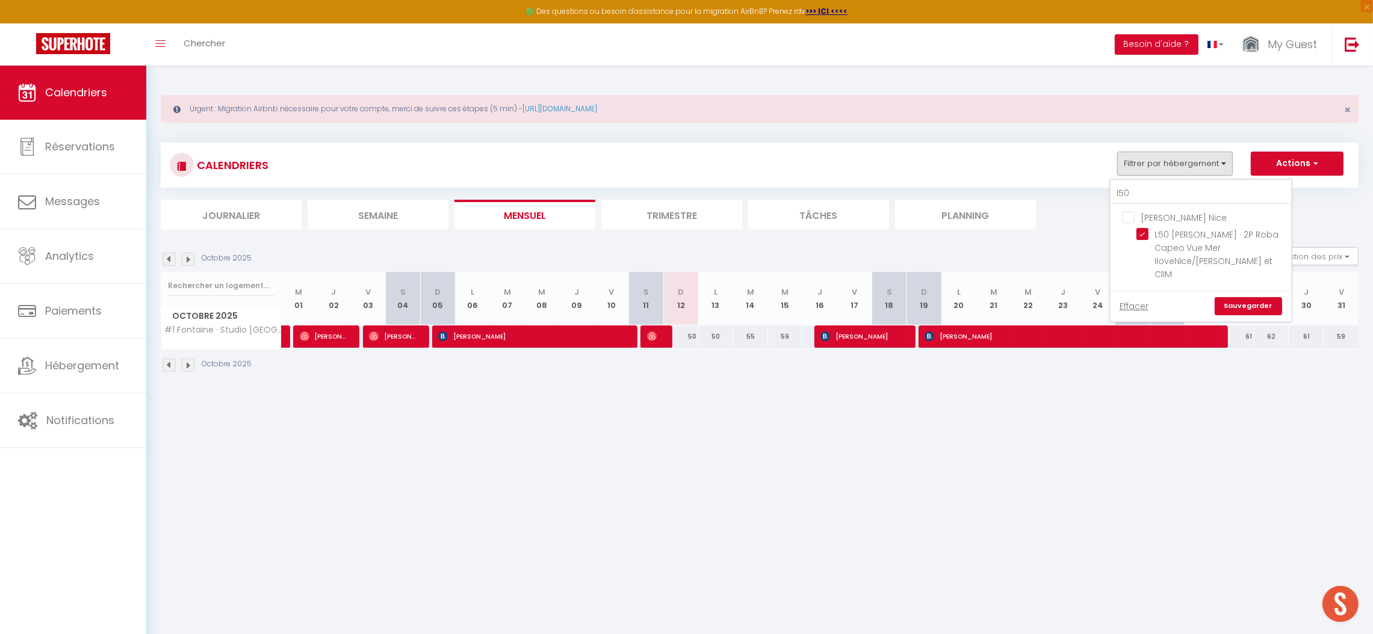
click at [1241, 297] on link "Sauvegarder" at bounding box center [1247, 306] width 67 height 18
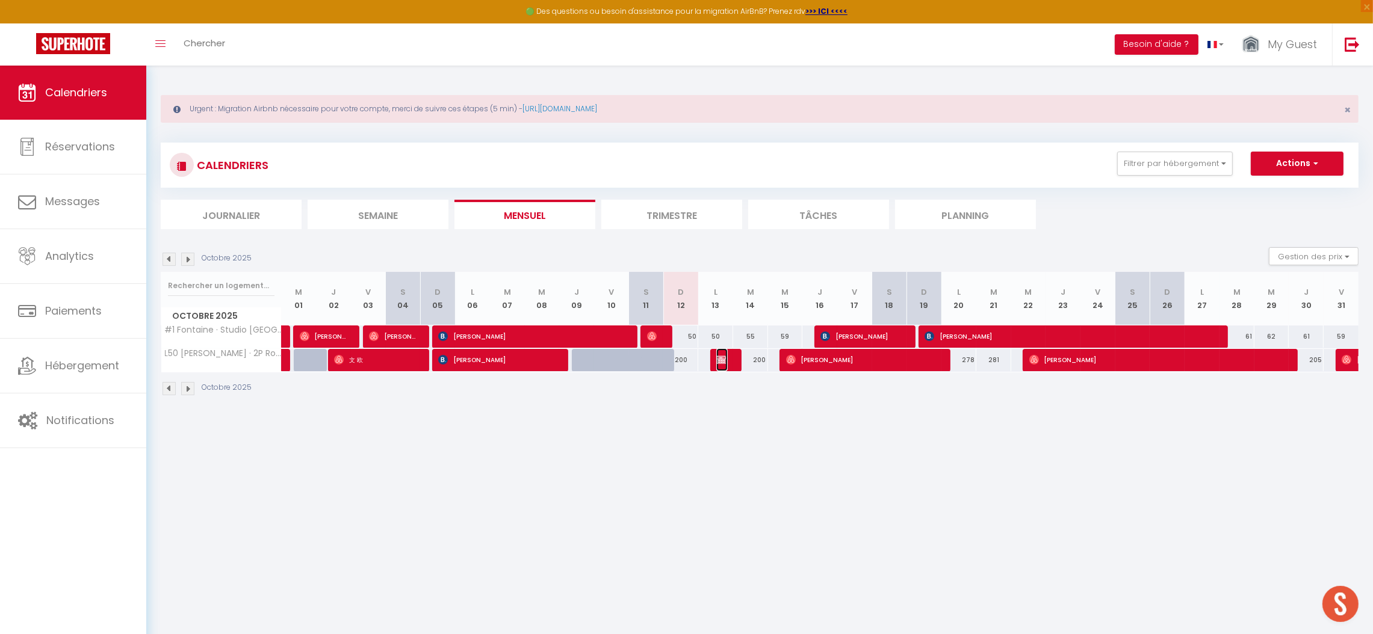
click at [719, 360] on img at bounding box center [721, 360] width 10 height 10
select select "OK"
select select "KO"
select select "0"
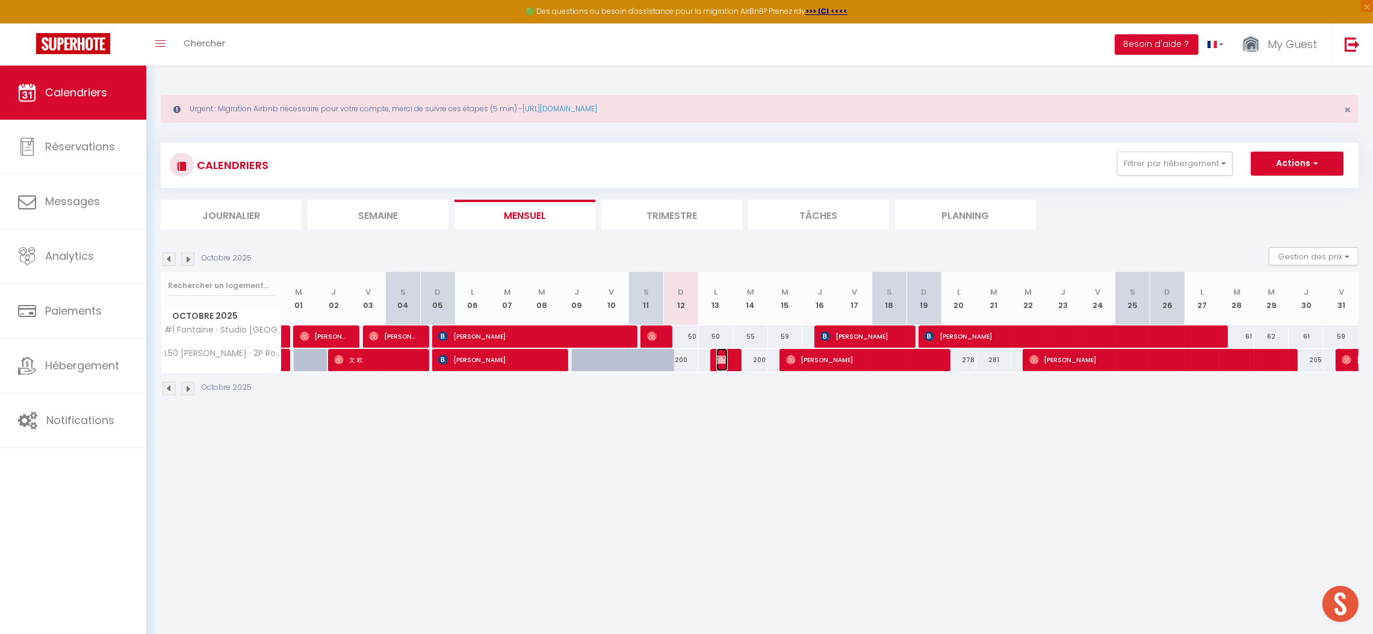
select select "1"
select select
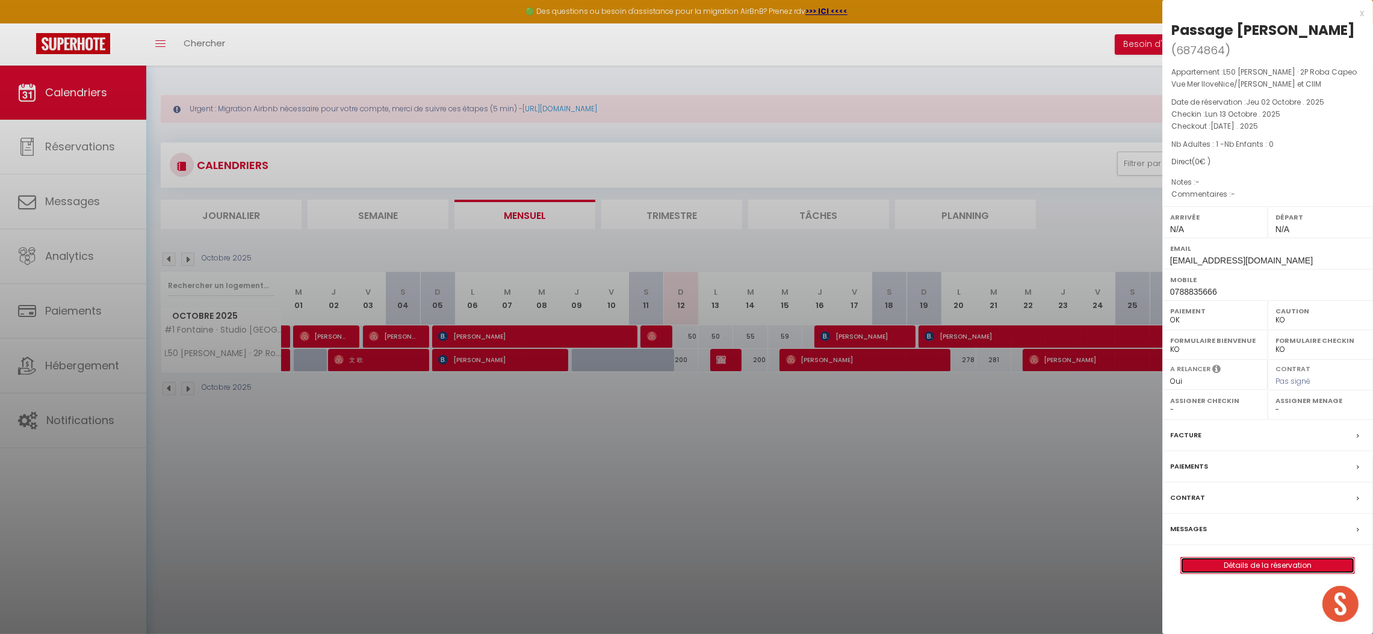
click at [1272, 558] on link "Détails de la réservation" at bounding box center [1267, 566] width 173 height 16
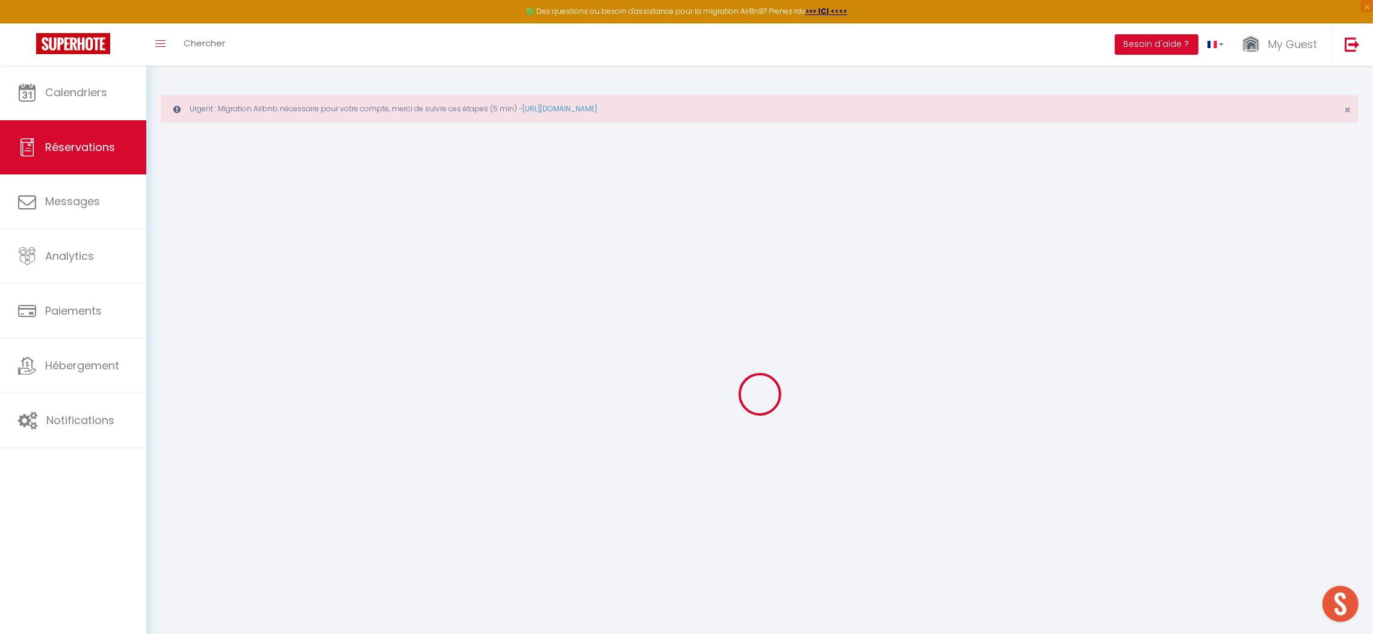
select select
checkbox input "false"
select select
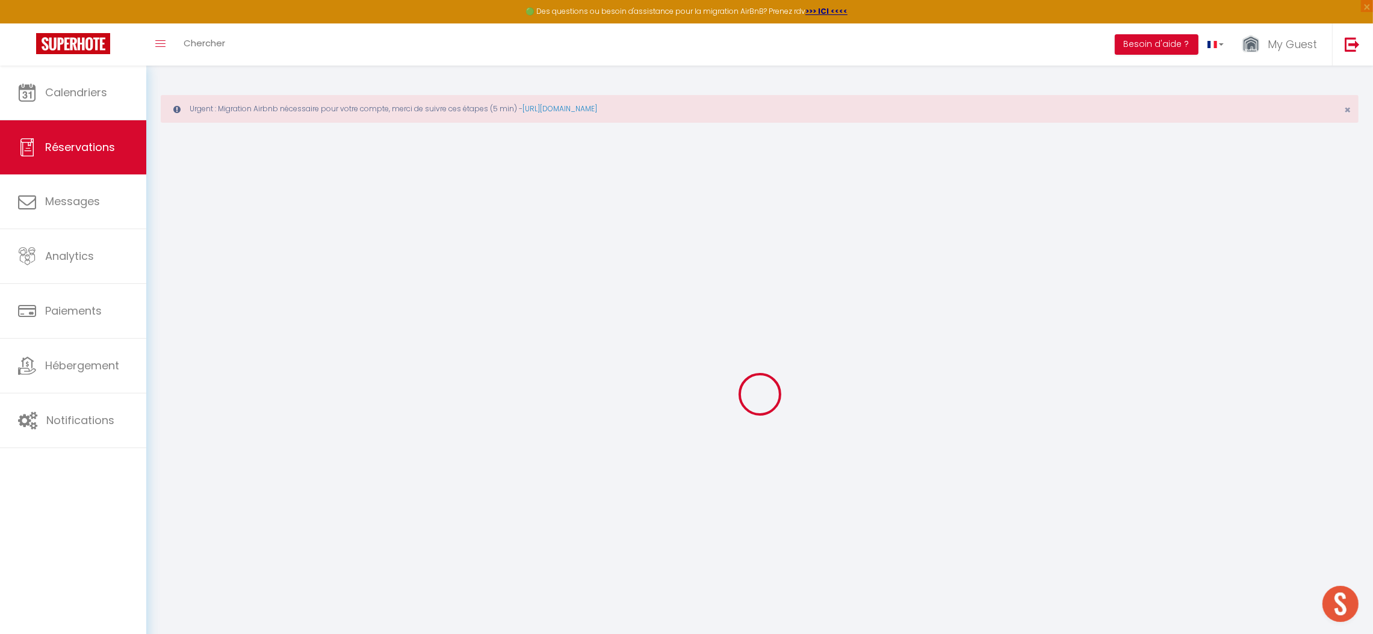
checkbox input "false"
select select
checkbox input "false"
select select
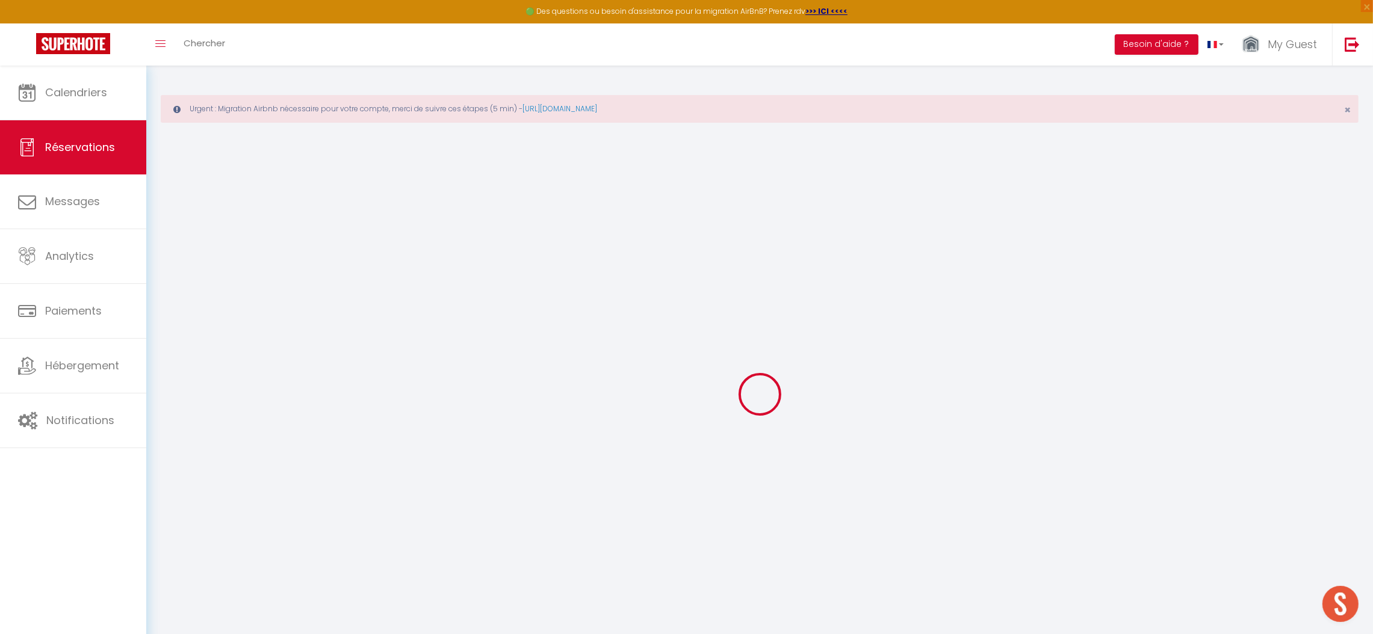
select select
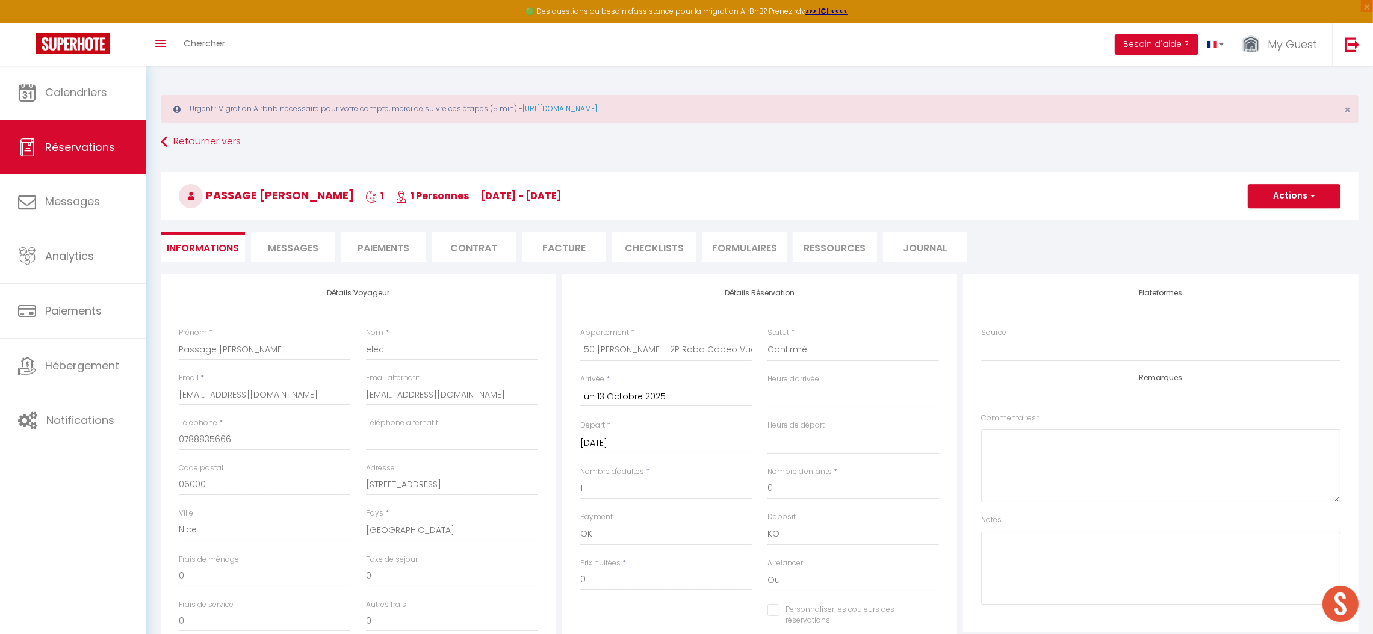
checkbox input "false"
select select
click at [68, 102] on link "Calendriers" at bounding box center [73, 93] width 146 height 54
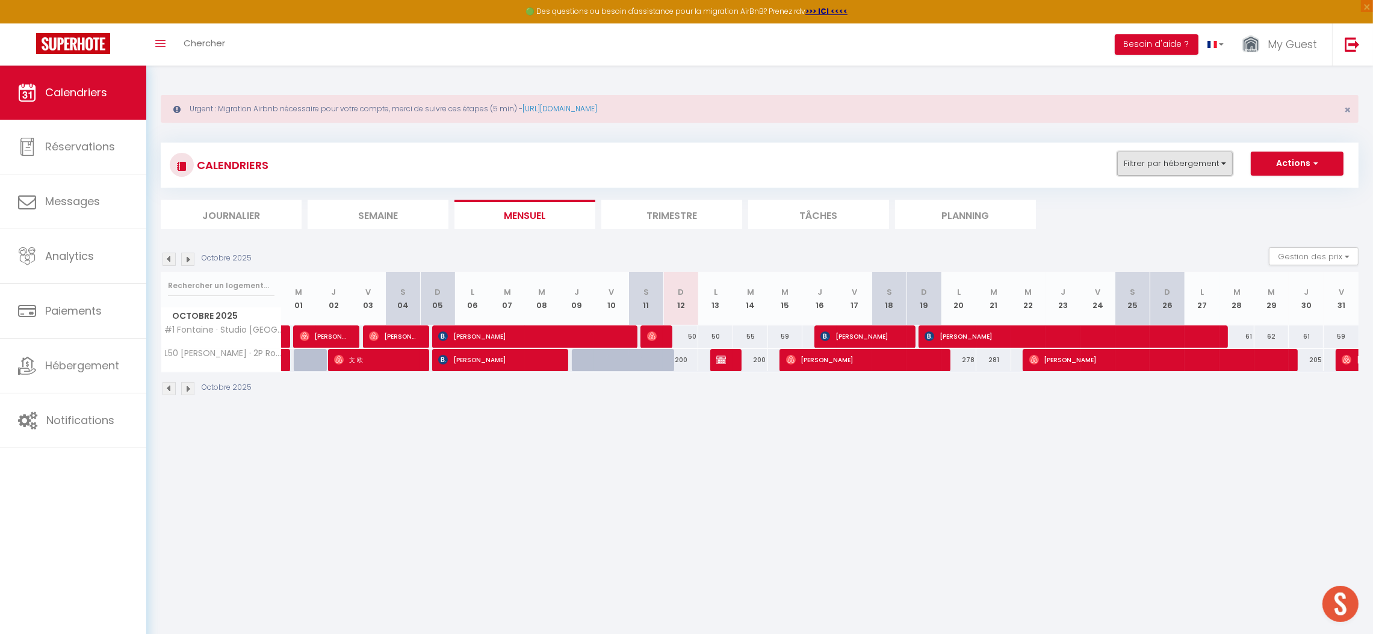
click at [1136, 161] on button "Filtrer par hébergement" at bounding box center [1175, 164] width 116 height 24
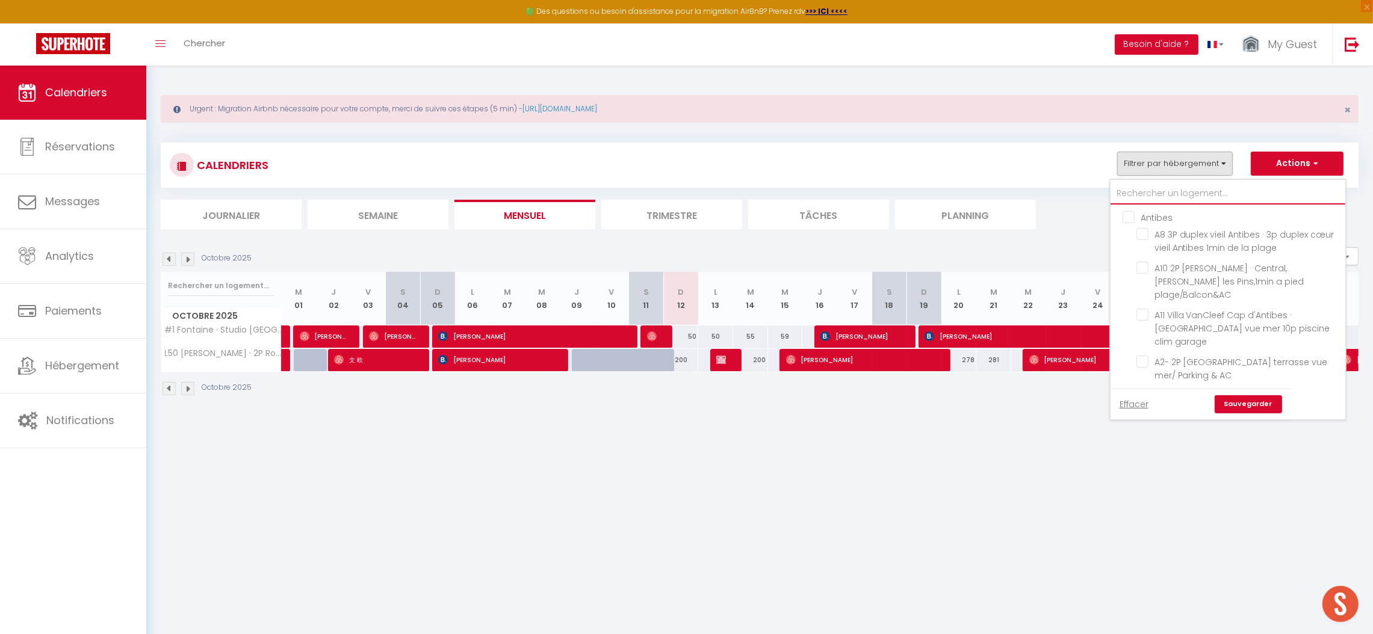
click at [1155, 191] on input "text" at bounding box center [1227, 194] width 235 height 22
type input "L"
checkbox input "false"
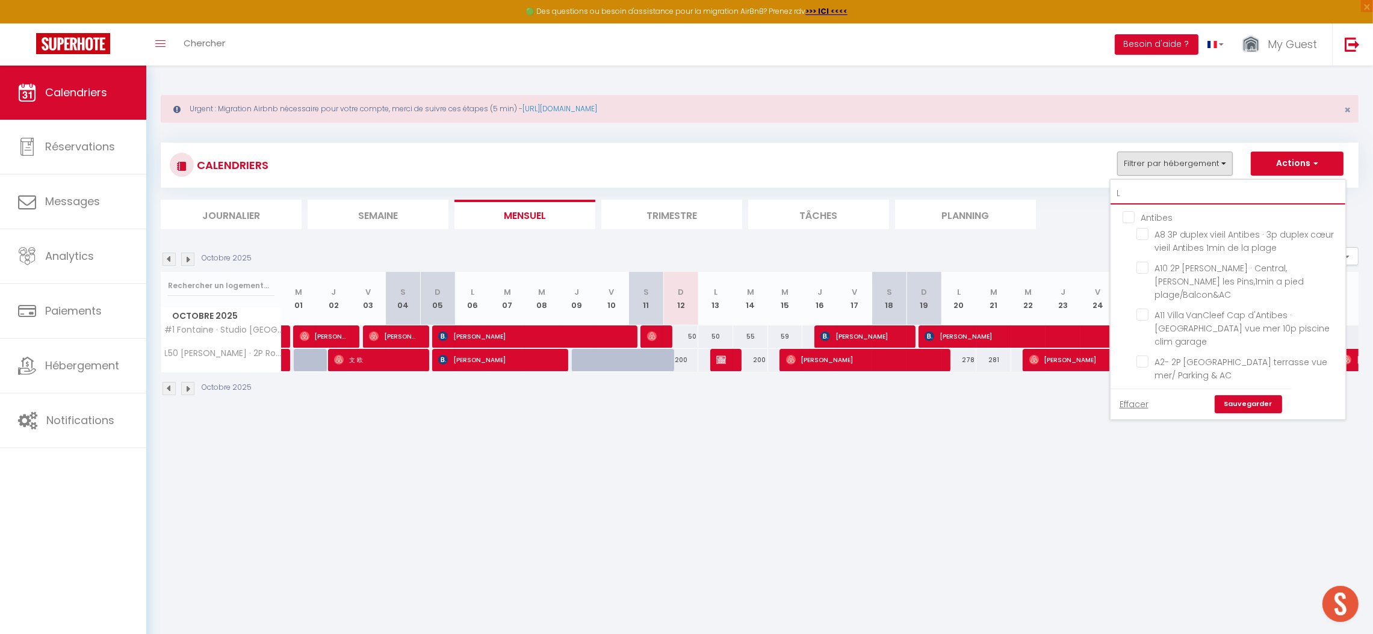
checkbox input "false"
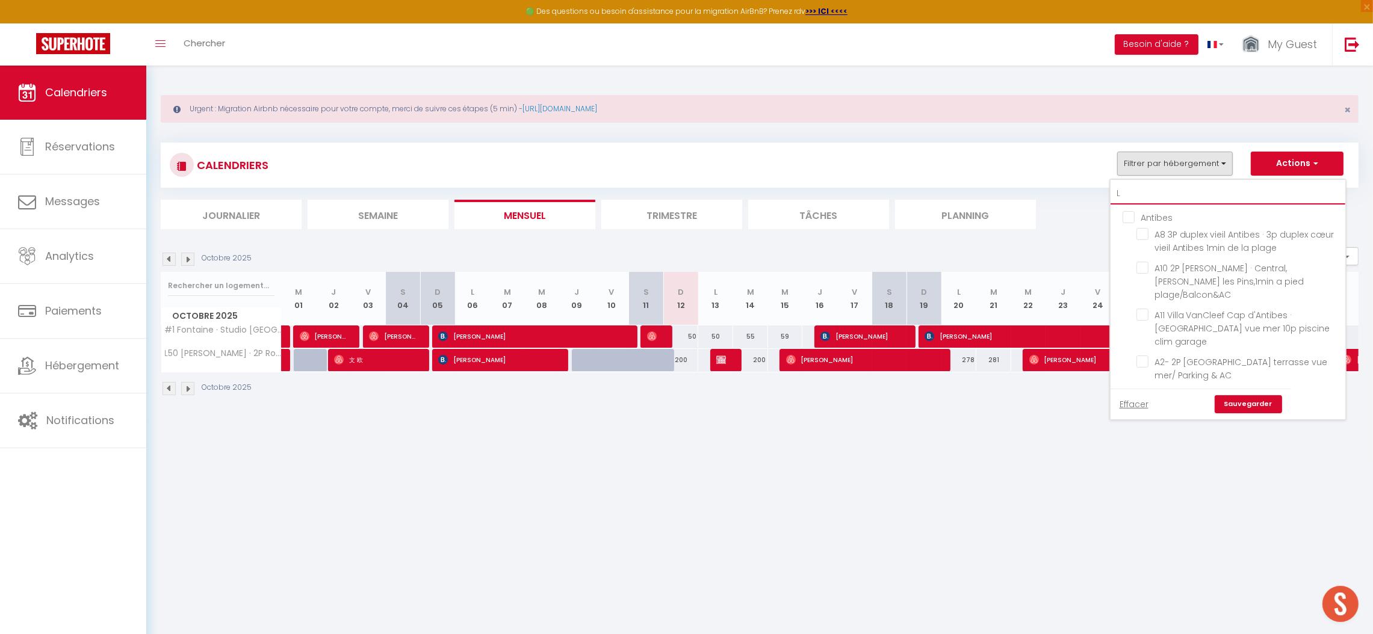
checkbox input "false"
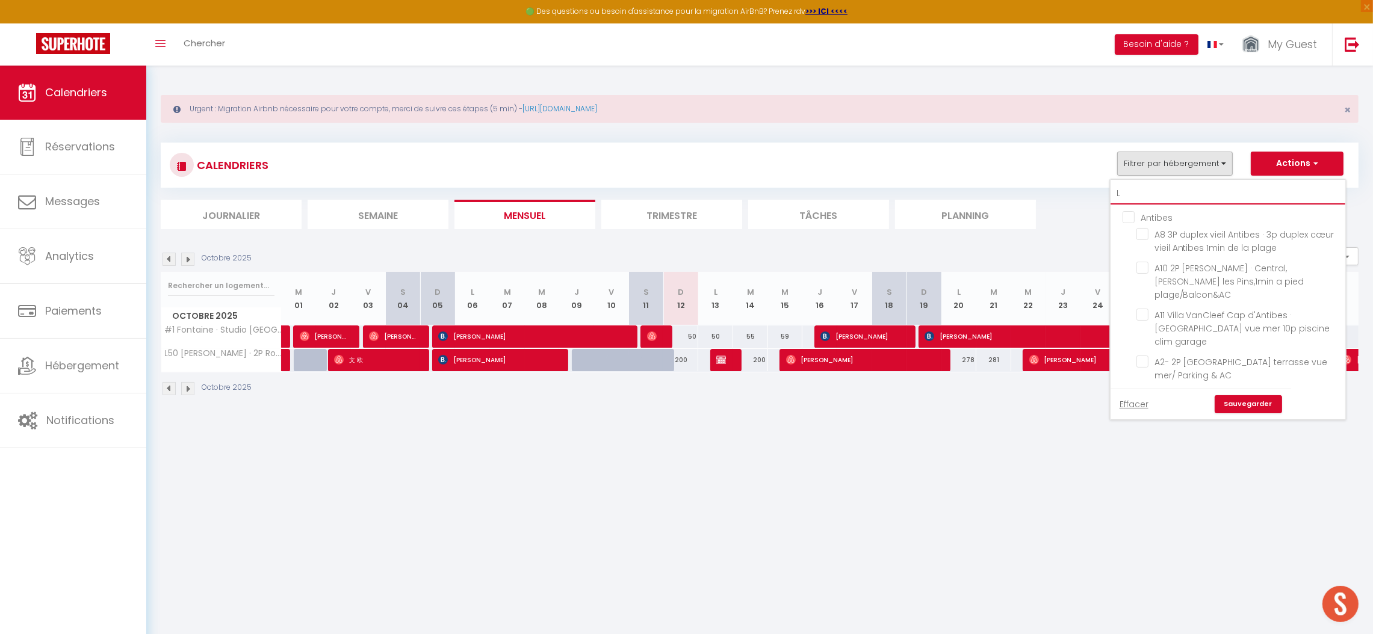
checkbox input "false"
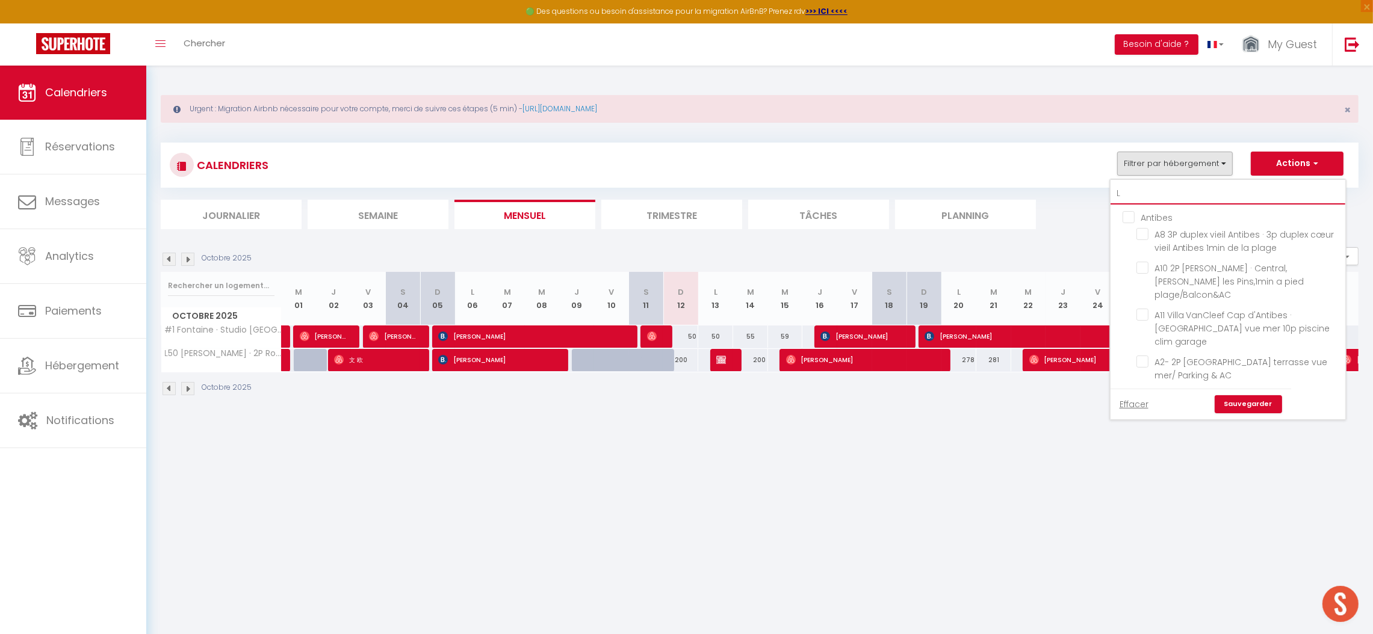
checkbox input "true"
checkbox input "false"
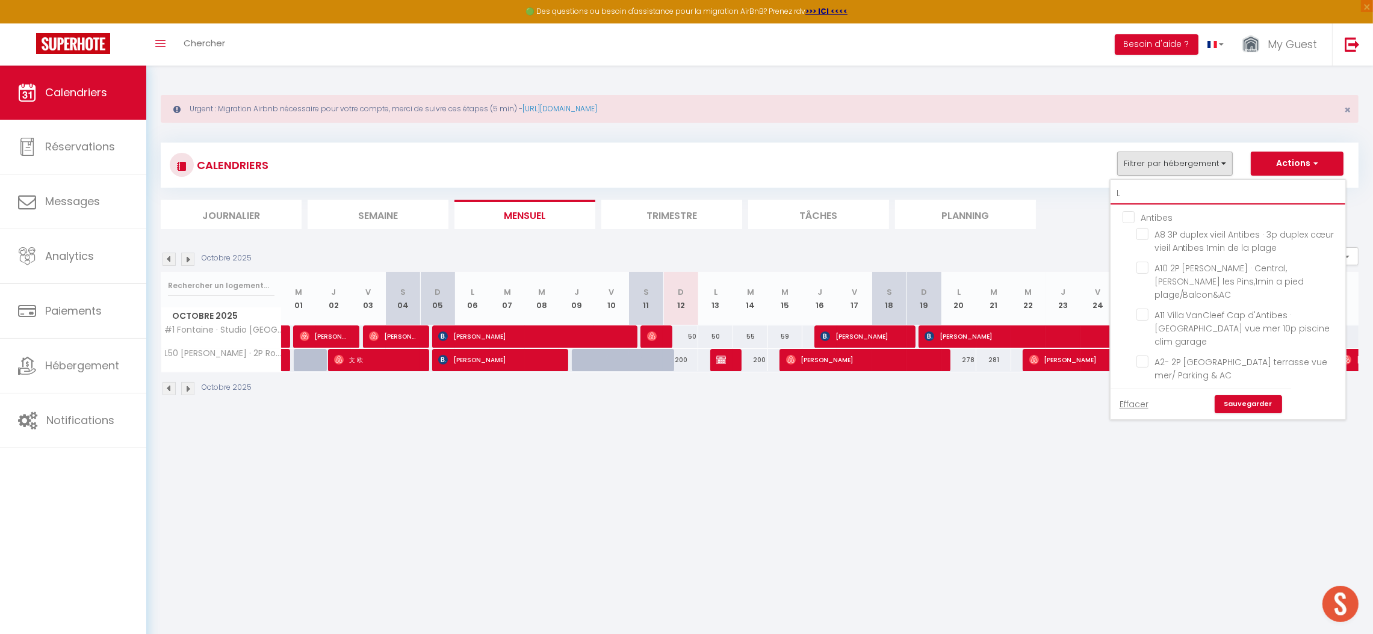
checkbox input "false"
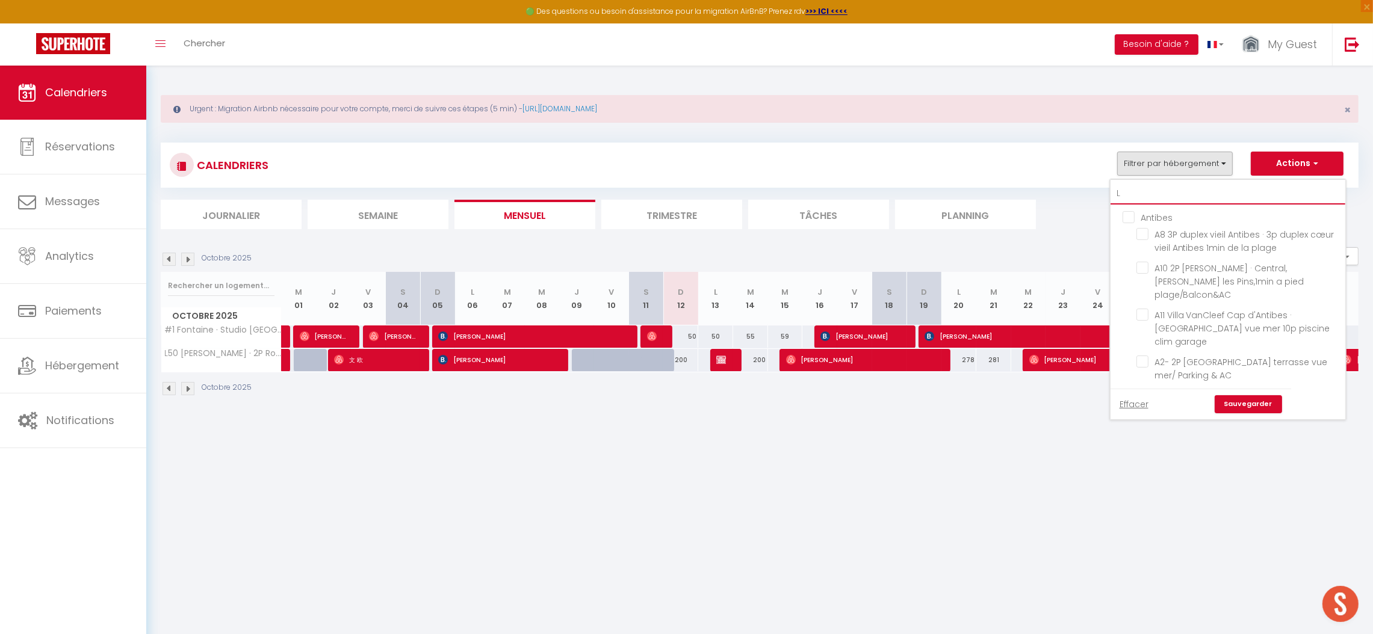
checkbox input "false"
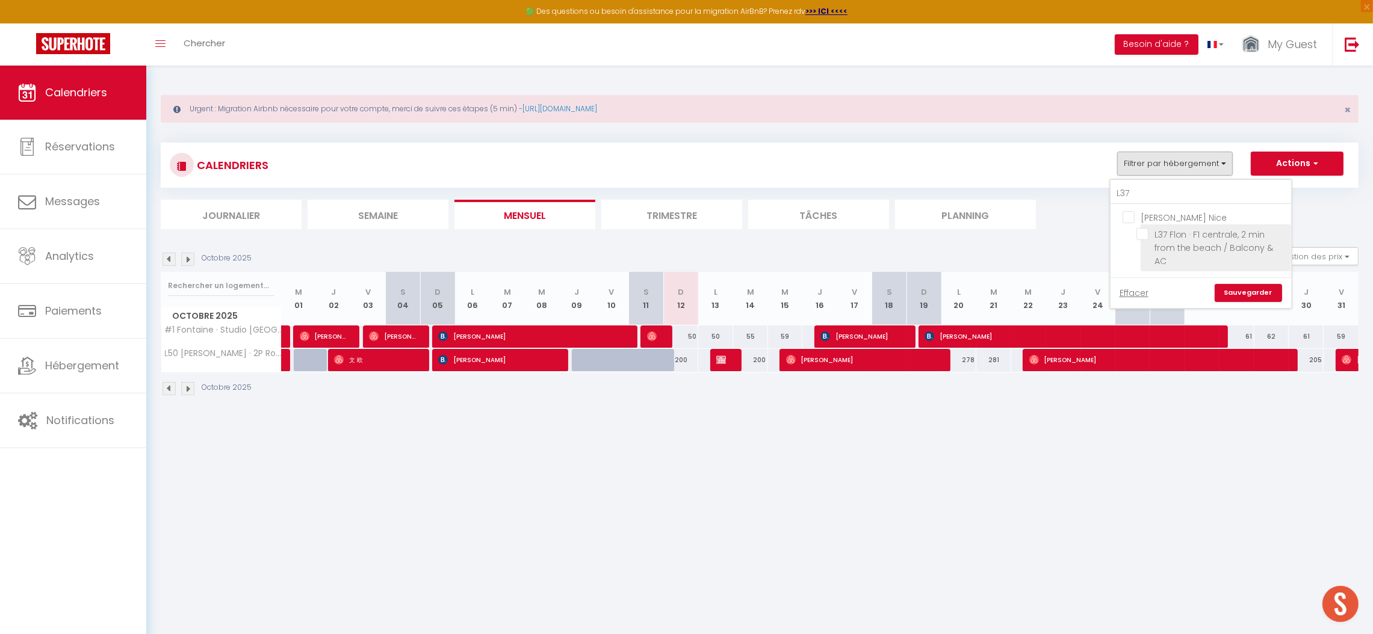
click at [1163, 241] on label "L37 Flon · F1 centrale, 2 min from the beach / Balcony & AC" at bounding box center [1215, 248] width 135 height 40
click at [1163, 240] on input "L37 Flon · F1 centrale, 2 min from the beach / Balcony & AC" at bounding box center [1211, 234] width 150 height 12
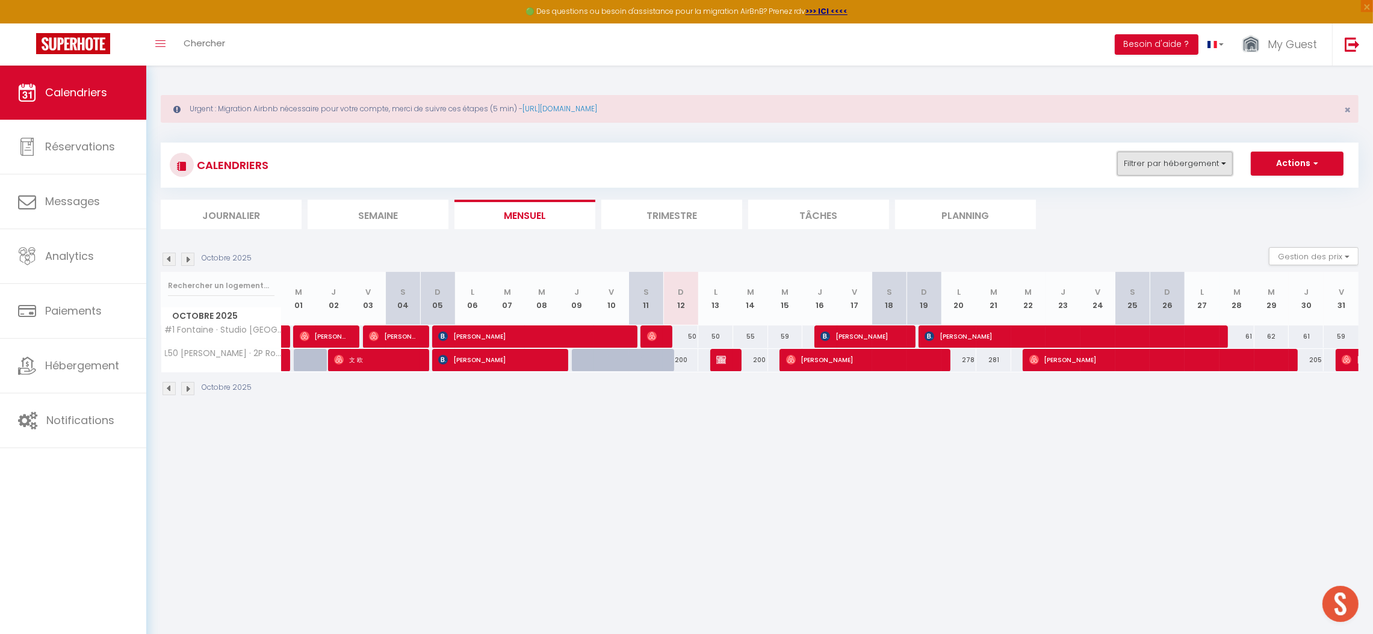
click at [1172, 165] on button "Filtrer par hébergement" at bounding box center [1175, 164] width 116 height 24
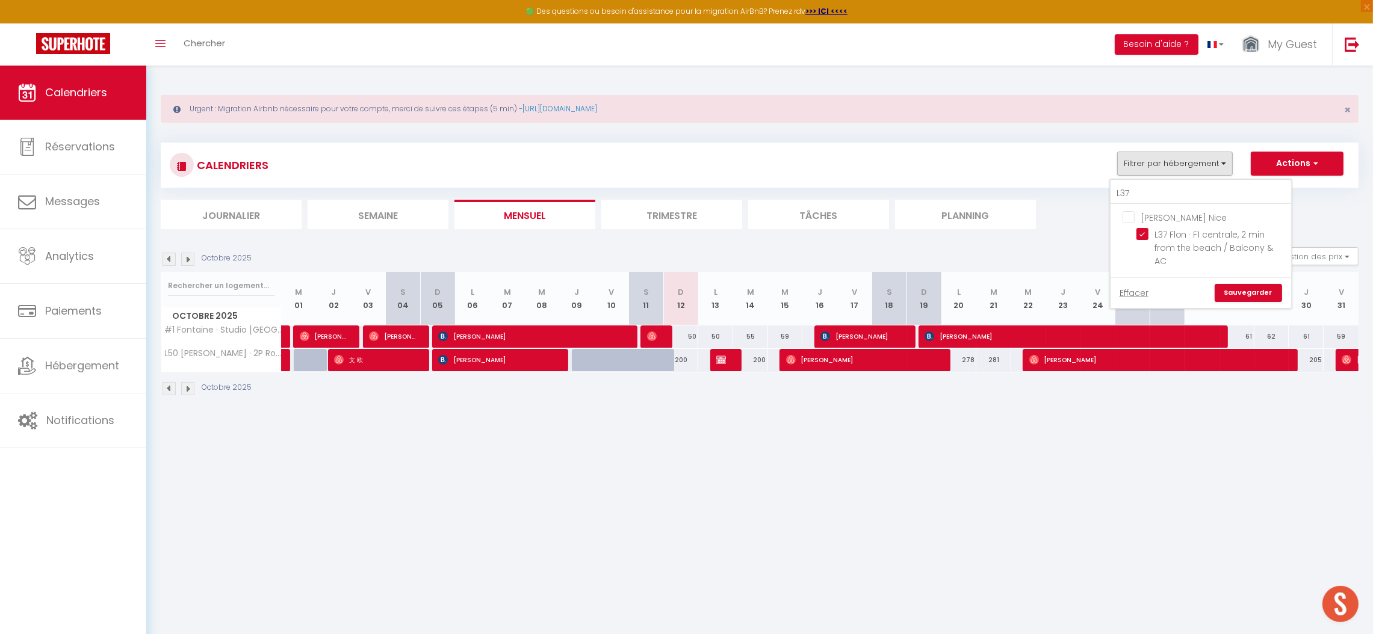
click at [1235, 295] on link "Sauvegarder" at bounding box center [1247, 293] width 67 height 18
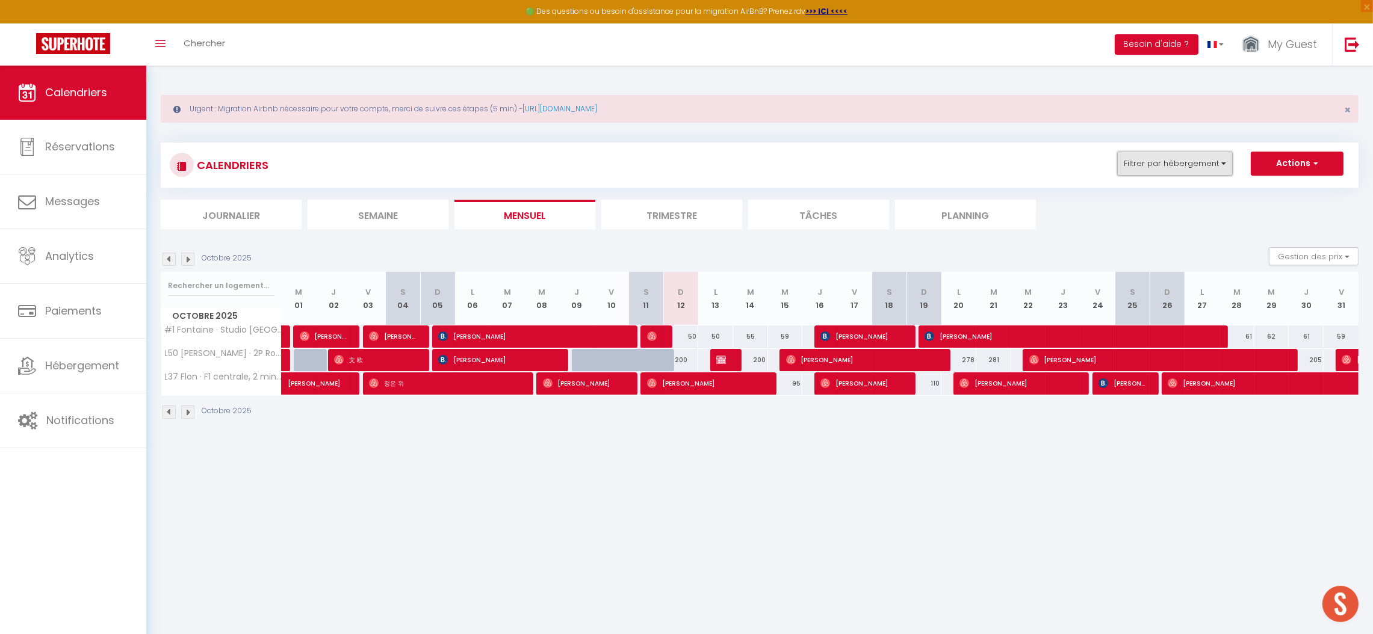
click at [1169, 165] on button "Filtrer par hébergement" at bounding box center [1175, 164] width 116 height 24
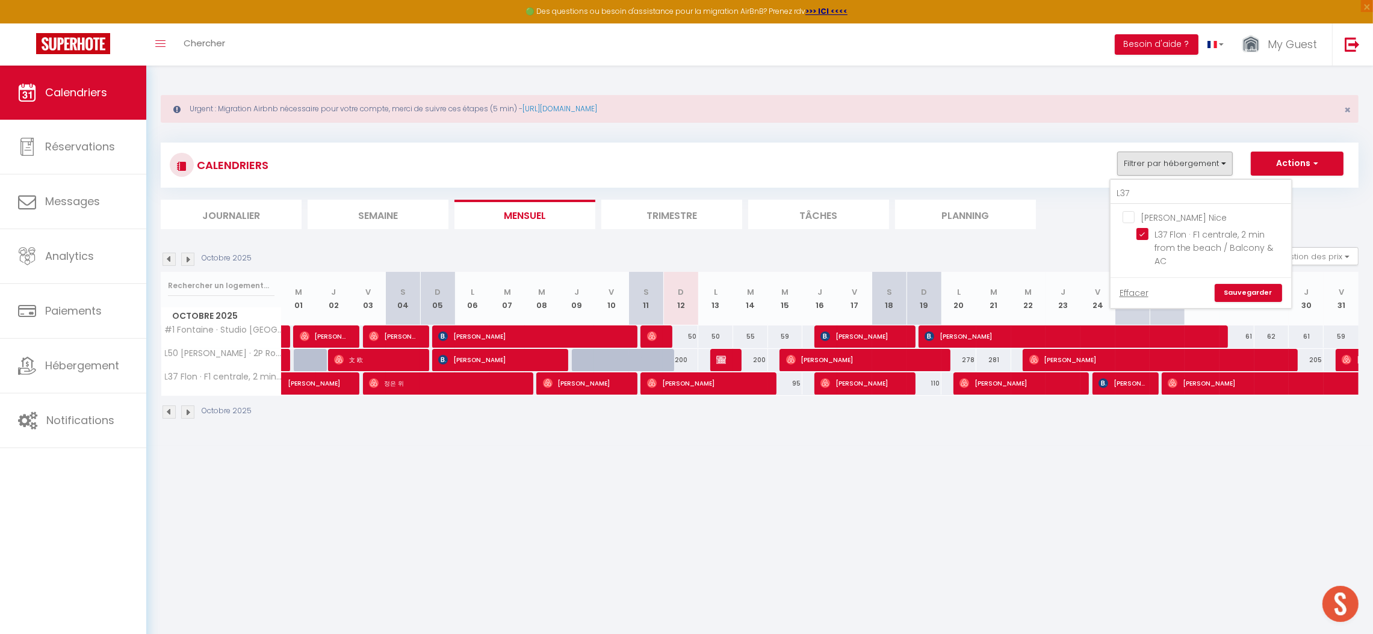
click at [1123, 215] on input "[PERSON_NAME] Nice" at bounding box center [1212, 217] width 181 height 12
click at [1125, 215] on input "[PERSON_NAME] Nice" at bounding box center [1212, 217] width 181 height 12
click at [1237, 292] on link "Sauvegarder" at bounding box center [1247, 293] width 67 height 18
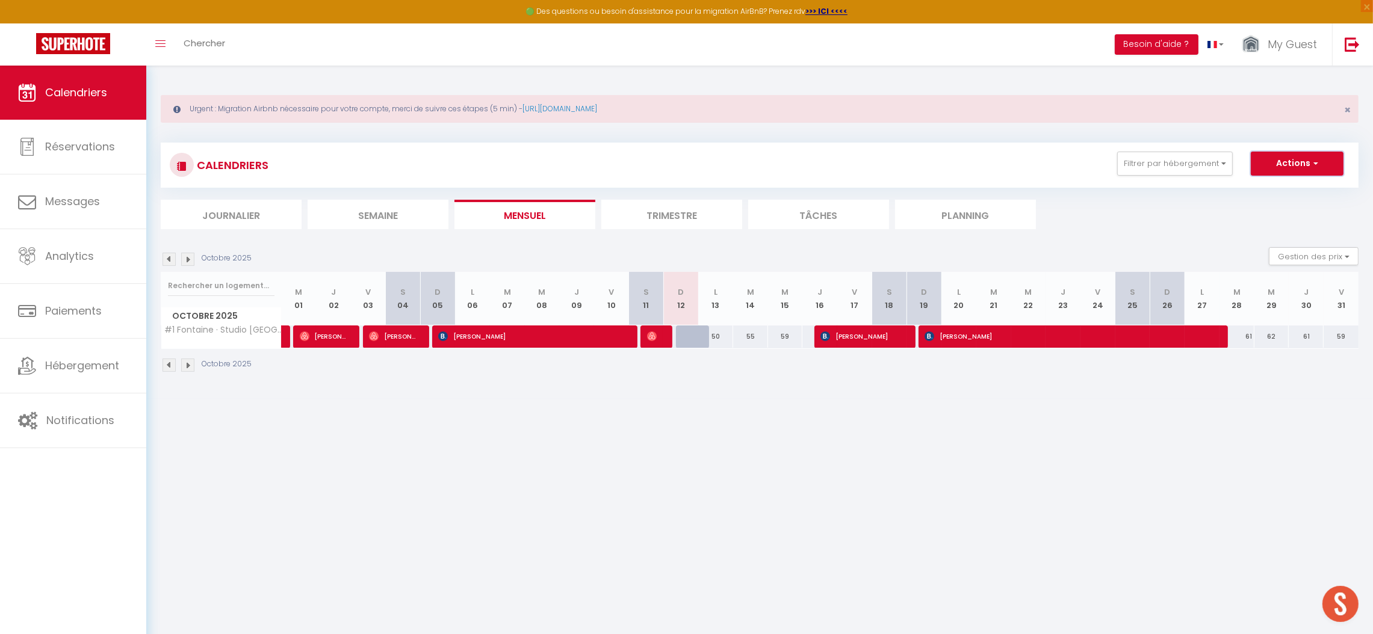
click at [1303, 171] on button "Actions" at bounding box center [1296, 164] width 93 height 24
click at [1259, 206] on link "Exporter les réservations" at bounding box center [1284, 209] width 105 height 18
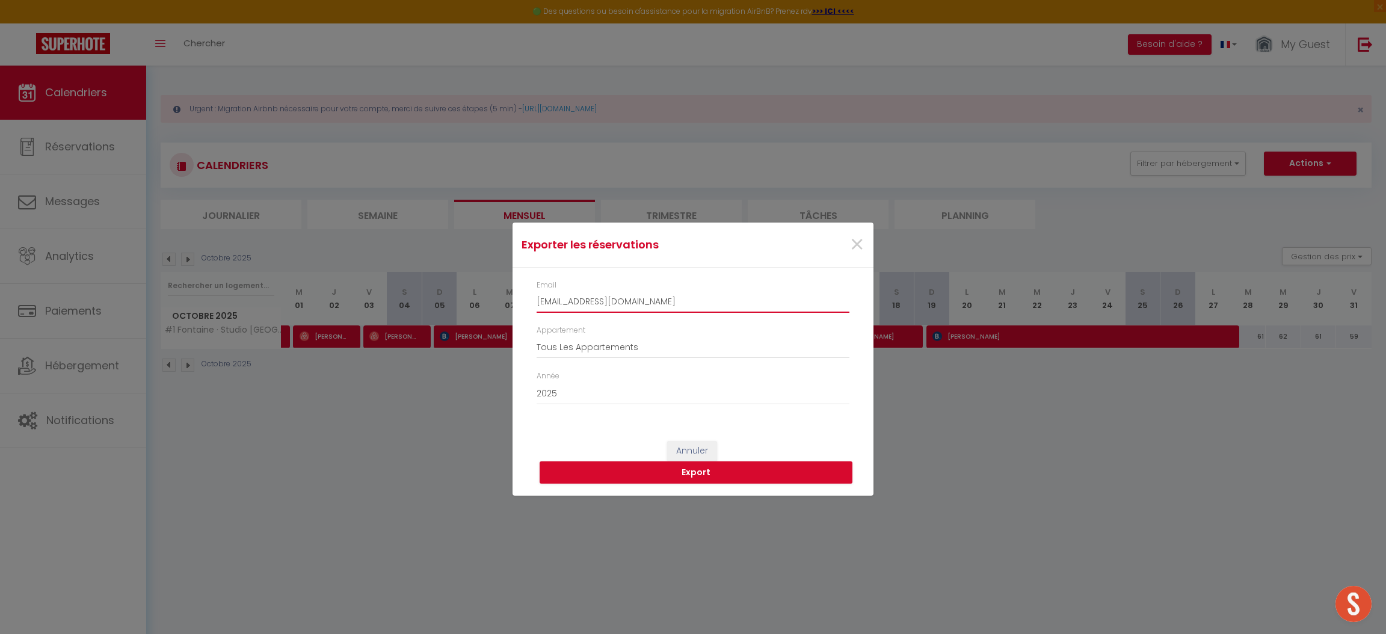
click at [640, 301] on input "[EMAIL_ADDRESS][DOMAIN_NAME]" at bounding box center [693, 302] width 313 height 22
click at [761, 478] on button "Export" at bounding box center [696, 473] width 313 height 23
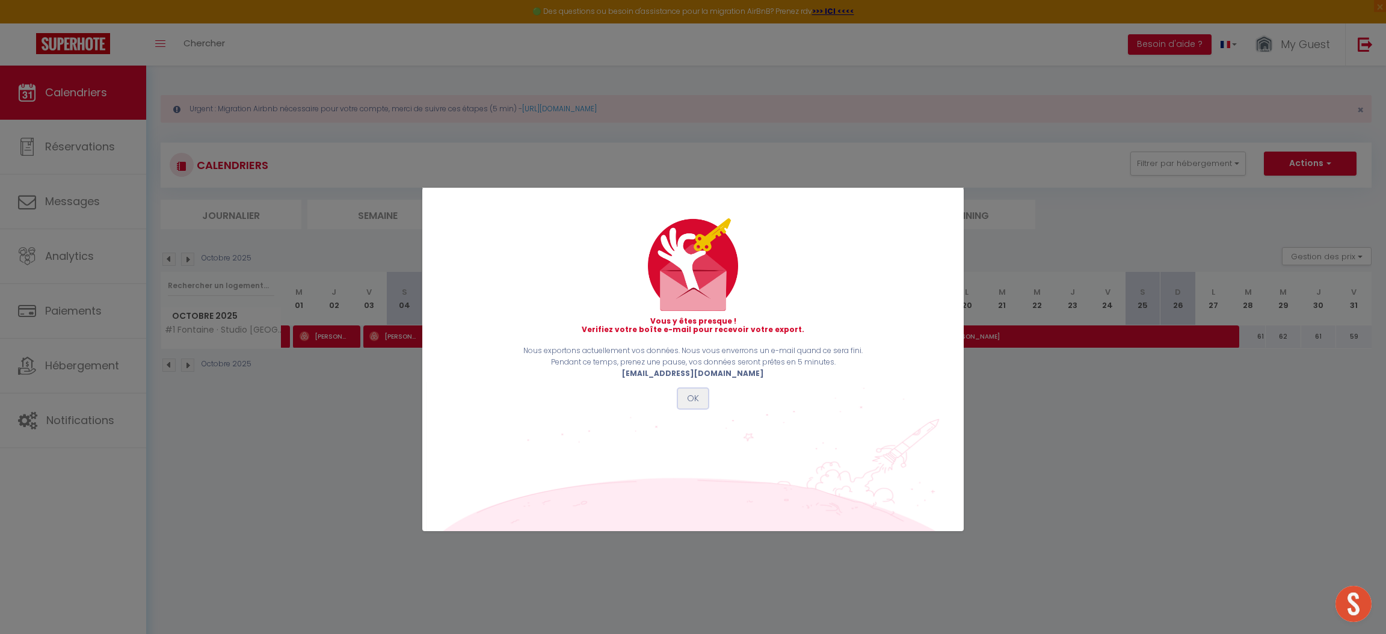
click at [687, 392] on button "OK" at bounding box center [693, 399] width 30 height 20
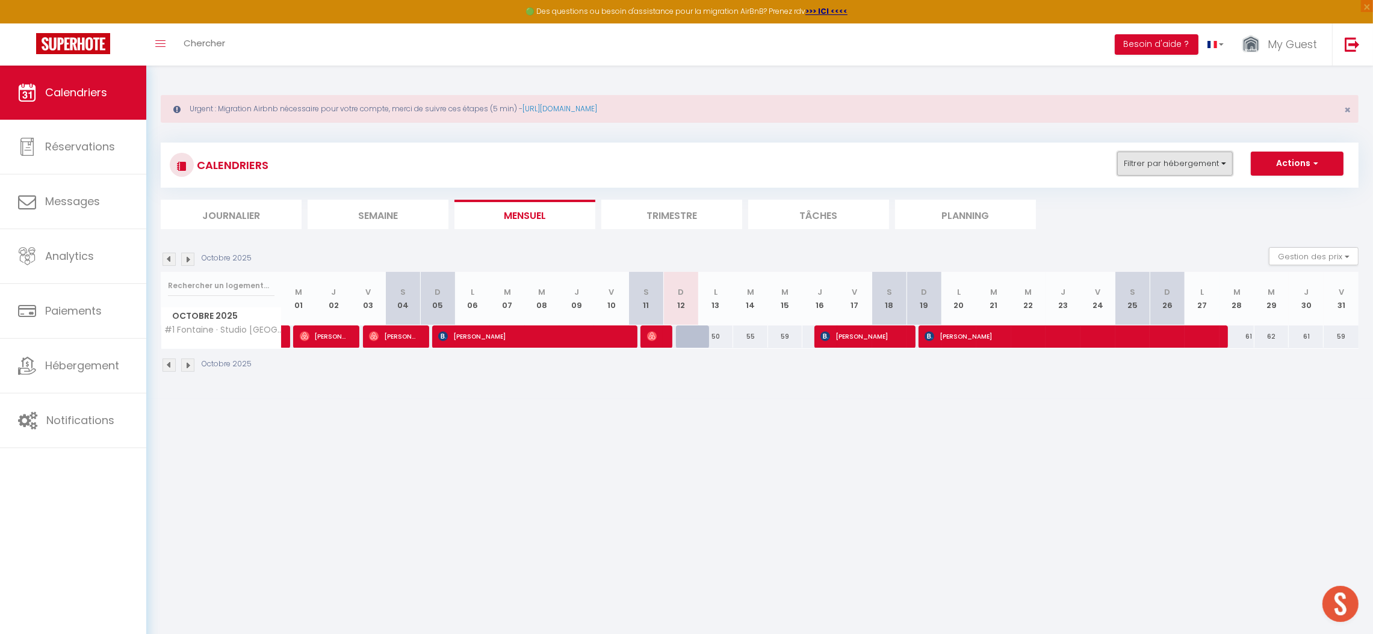
click at [1176, 153] on button "Filtrer par hébergement" at bounding box center [1175, 164] width 116 height 24
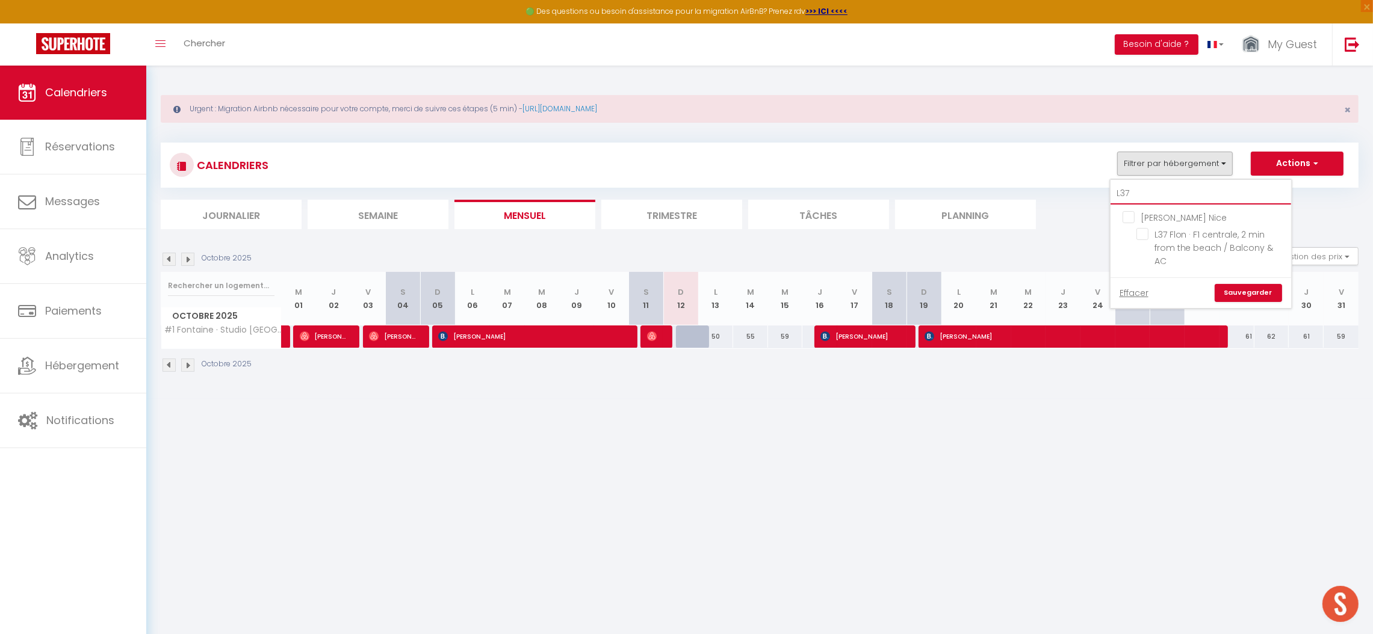
drag, startPoint x: 1134, startPoint y: 191, endPoint x: 1095, endPoint y: 190, distance: 39.7
click at [1096, 191] on div "CALENDRIERS Filtrer par hébergement L37 [PERSON_NAME] Nice L37 Flon · F1 centra…" at bounding box center [760, 186] width 1198 height 87
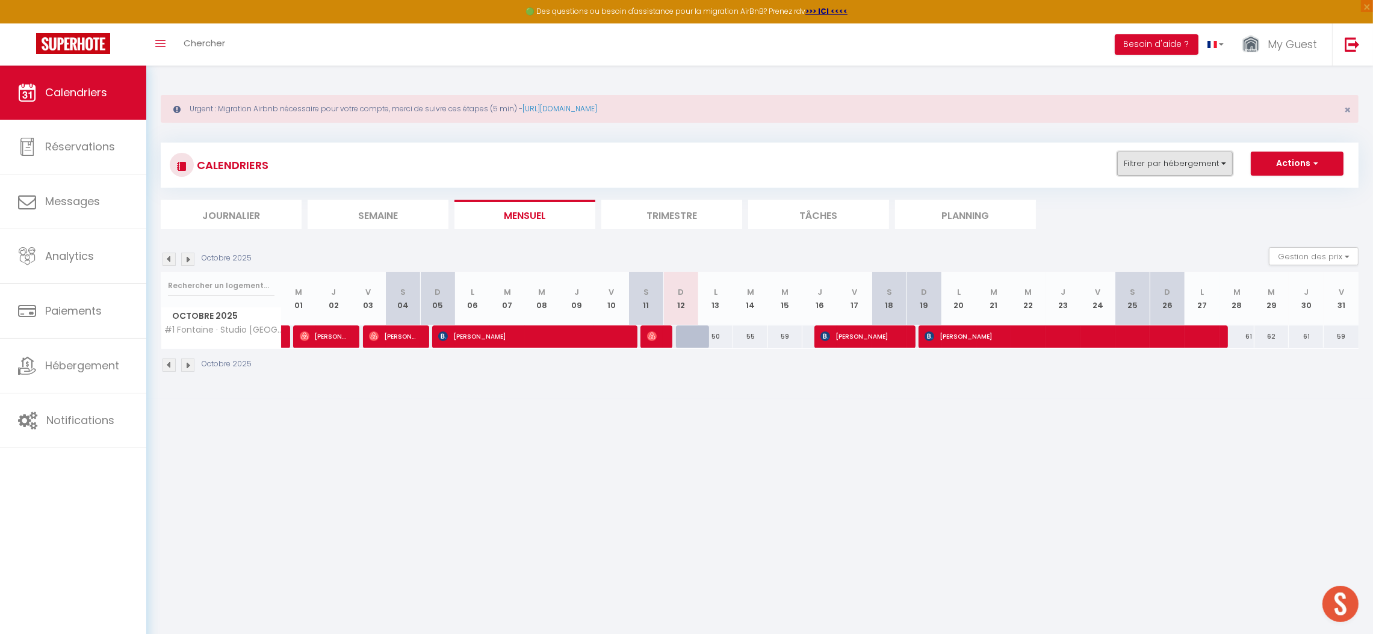
click at [1174, 162] on button "Filtrer par hébergement" at bounding box center [1175, 164] width 116 height 24
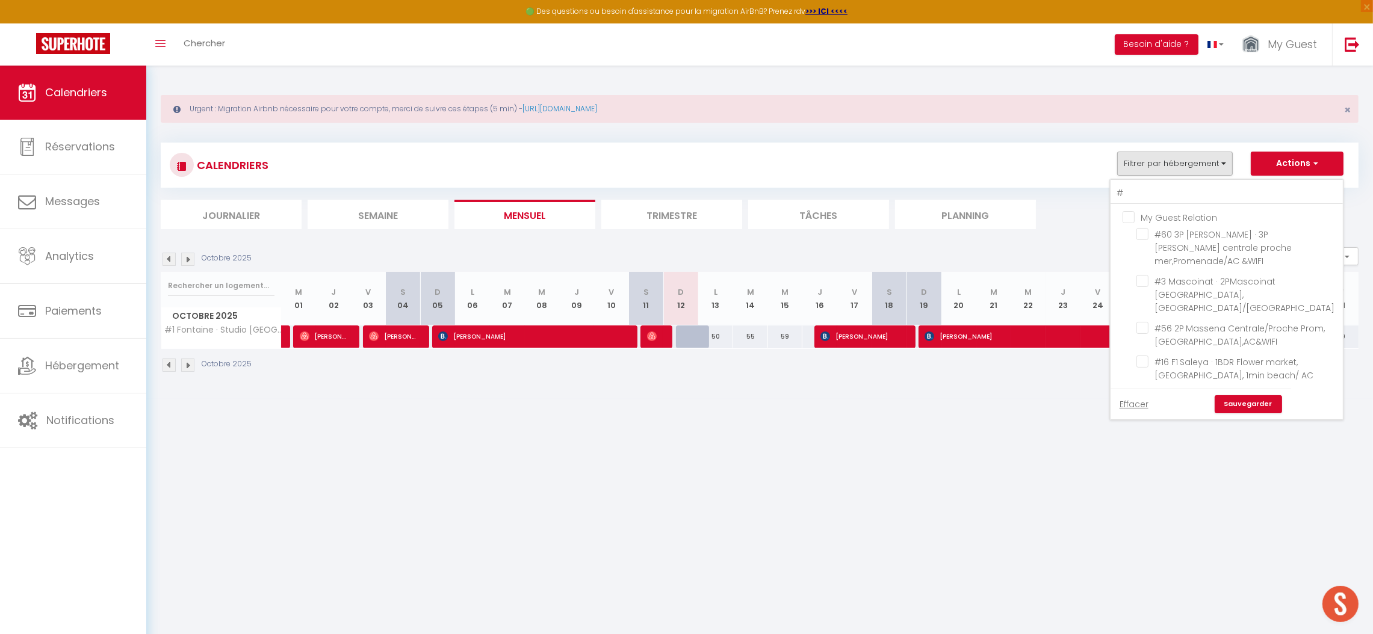
click at [1132, 218] on input "My Guest Relation" at bounding box center [1238, 217] width 232 height 12
click at [1132, 215] on input "My Guest Relation" at bounding box center [1238, 217] width 232 height 12
click at [1137, 190] on input "#" at bounding box center [1226, 194] width 232 height 22
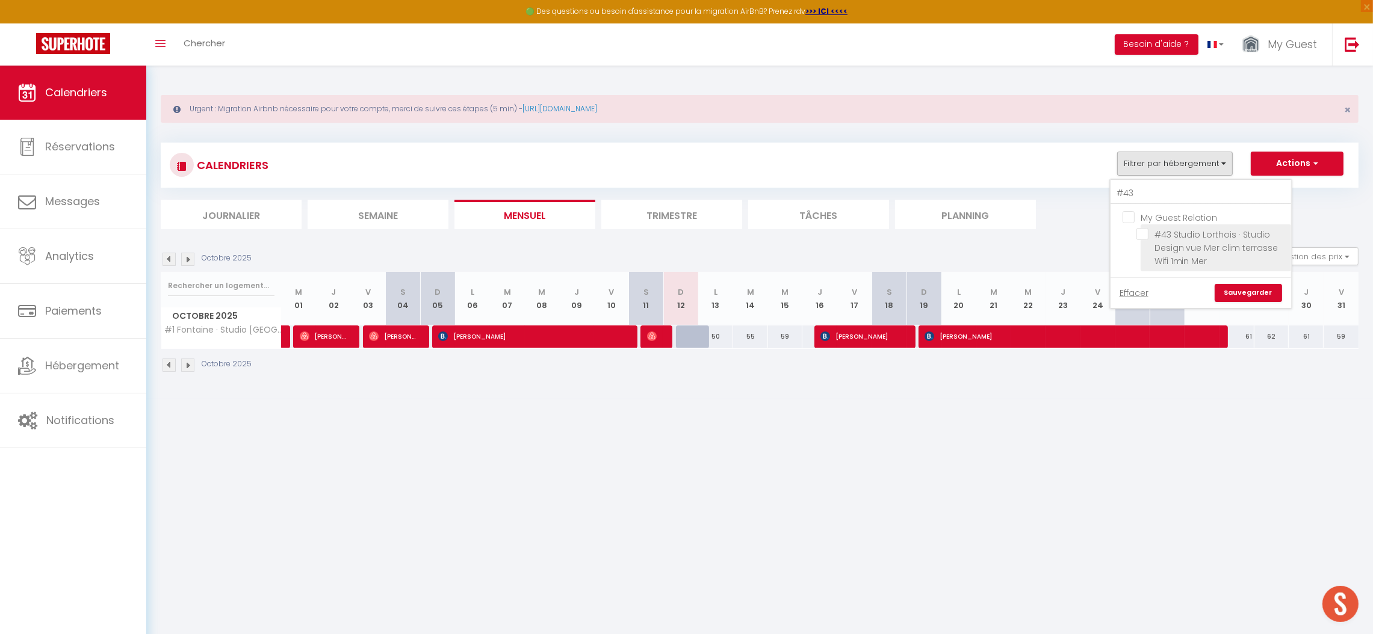
click at [1193, 238] on input "#43 Studio Lorthois · Studio Design vue Mer clim terrasse Wifi 1min Mer" at bounding box center [1211, 234] width 150 height 12
click at [1241, 291] on link "Sauvegarder" at bounding box center [1247, 293] width 67 height 18
